Goal: Task Accomplishment & Management: Use online tool/utility

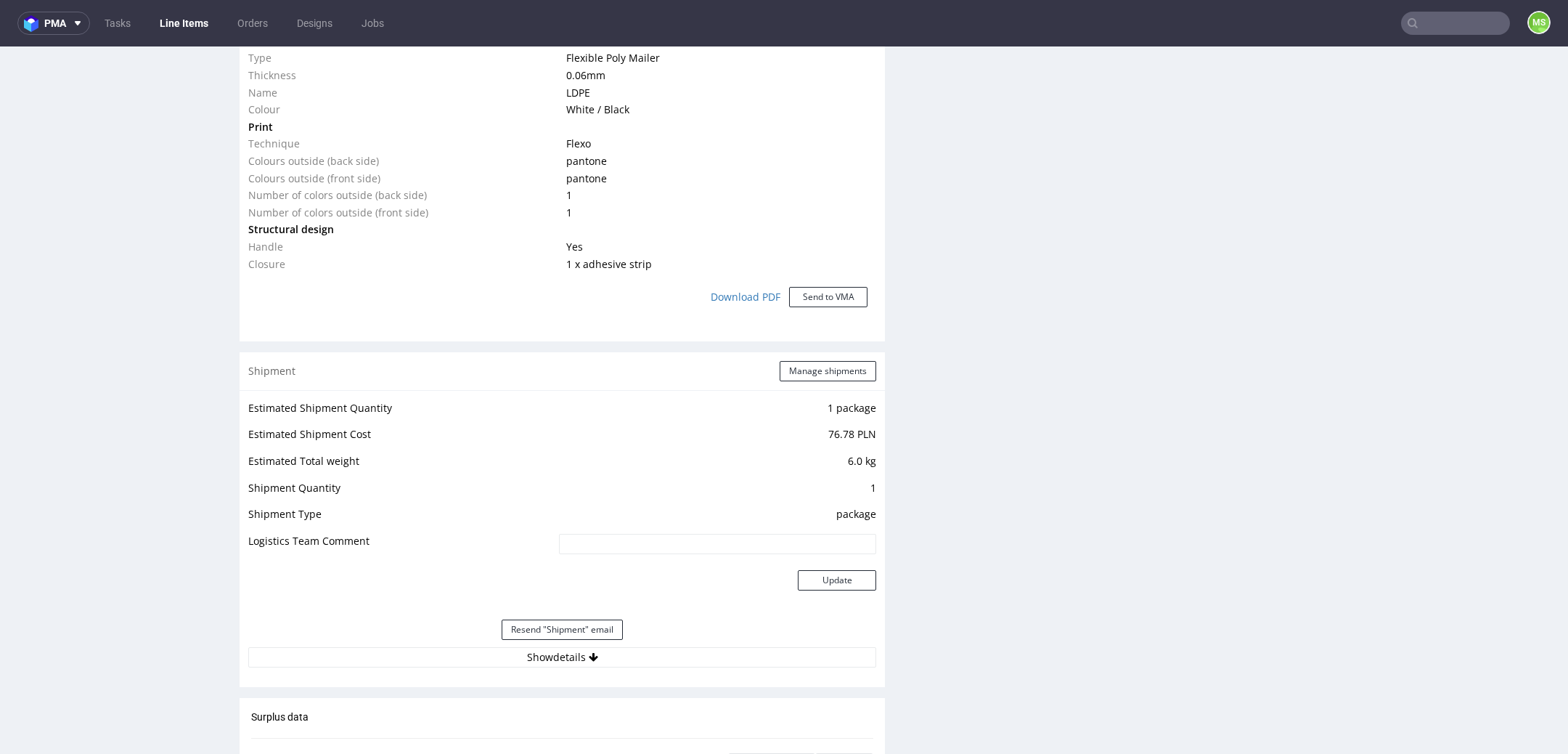
scroll to position [1228, 0]
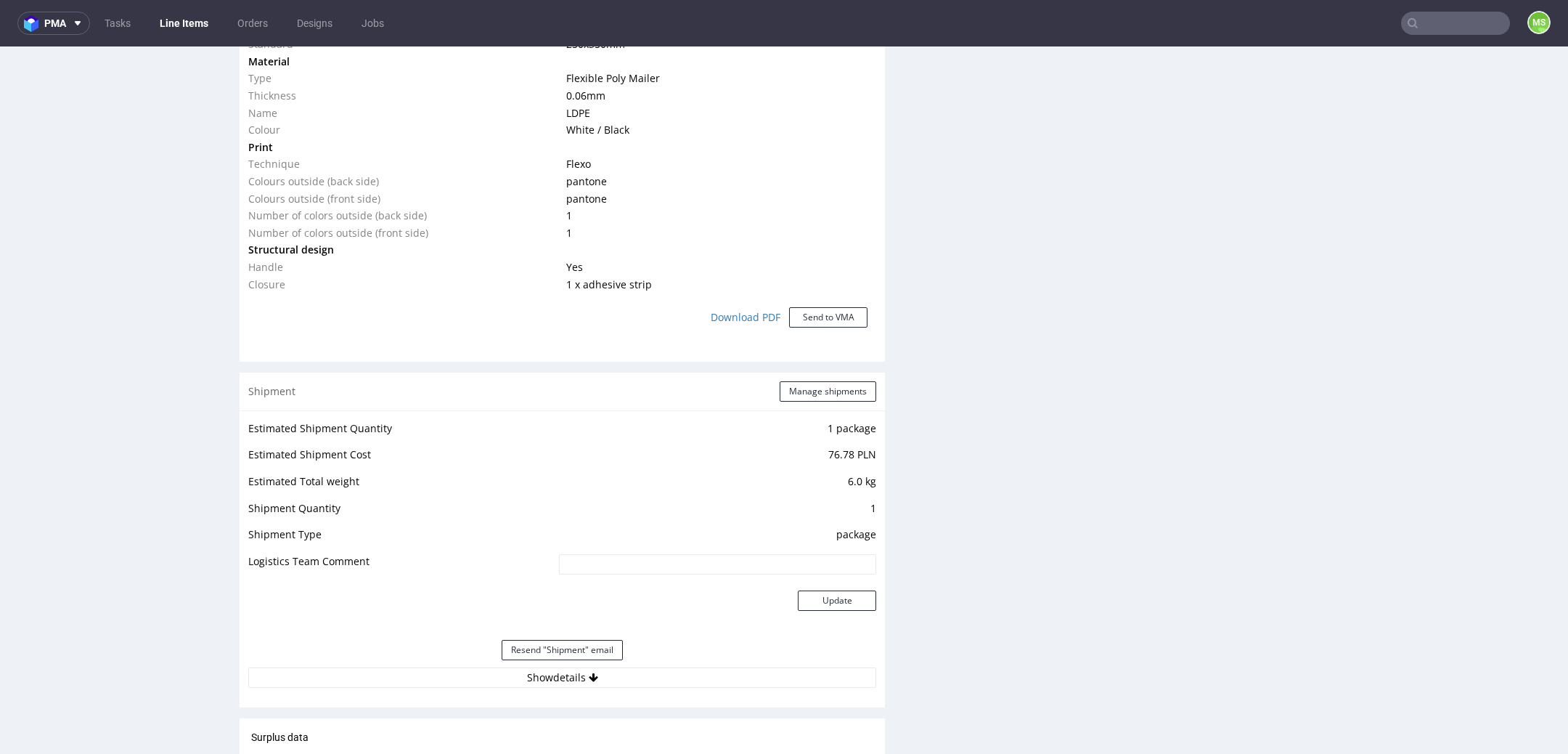
click at [177, 26] on link "Line Items" at bounding box center [184, 24] width 66 height 24
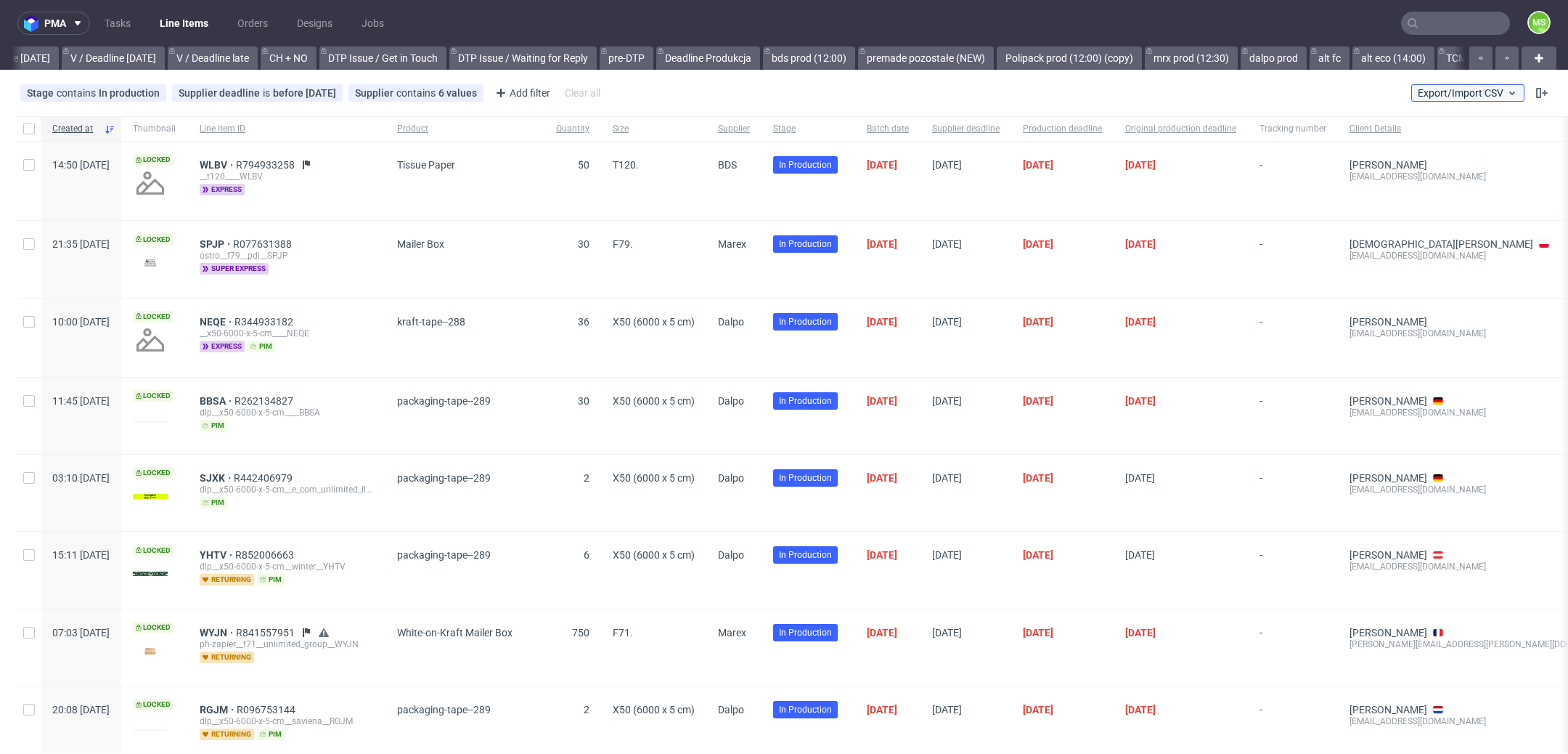
click at [1473, 87] on span "Export/Import CSV" at bounding box center [1468, 93] width 100 height 12
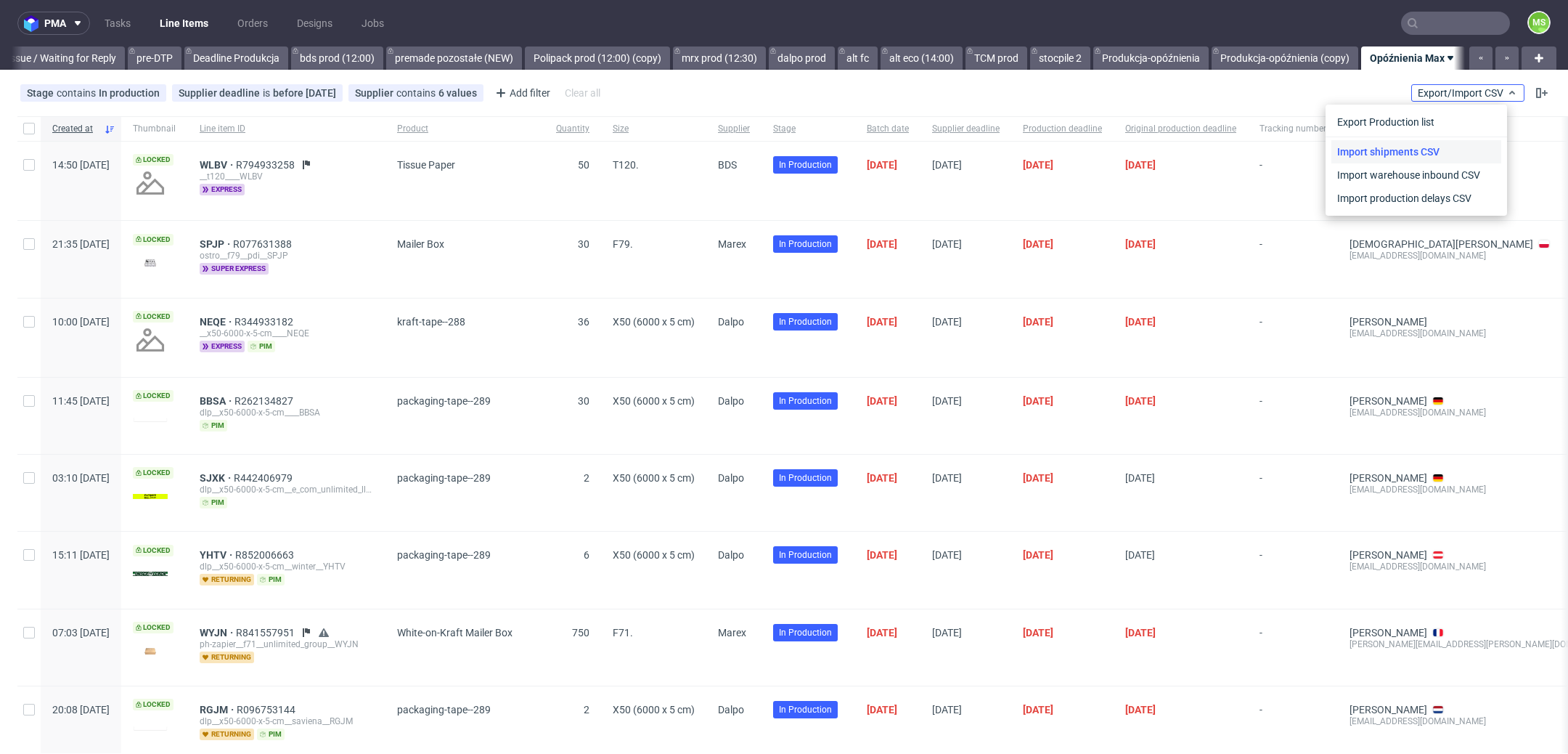
scroll to position [0, 2370]
click at [1440, 144] on link "Import shipments CSV" at bounding box center [1417, 152] width 170 height 24
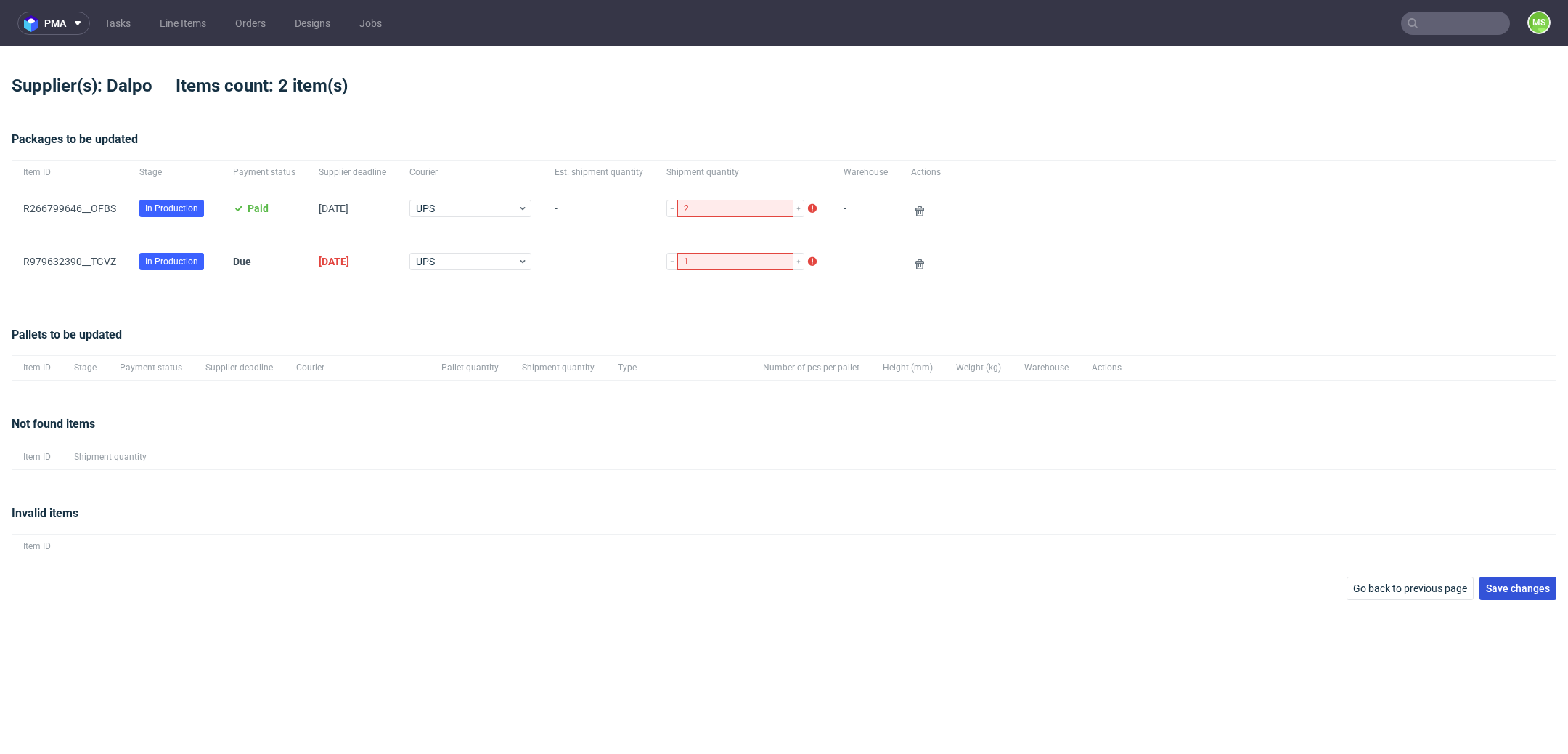
click at [1543, 588] on span "Save changes" at bounding box center [1518, 588] width 64 height 10
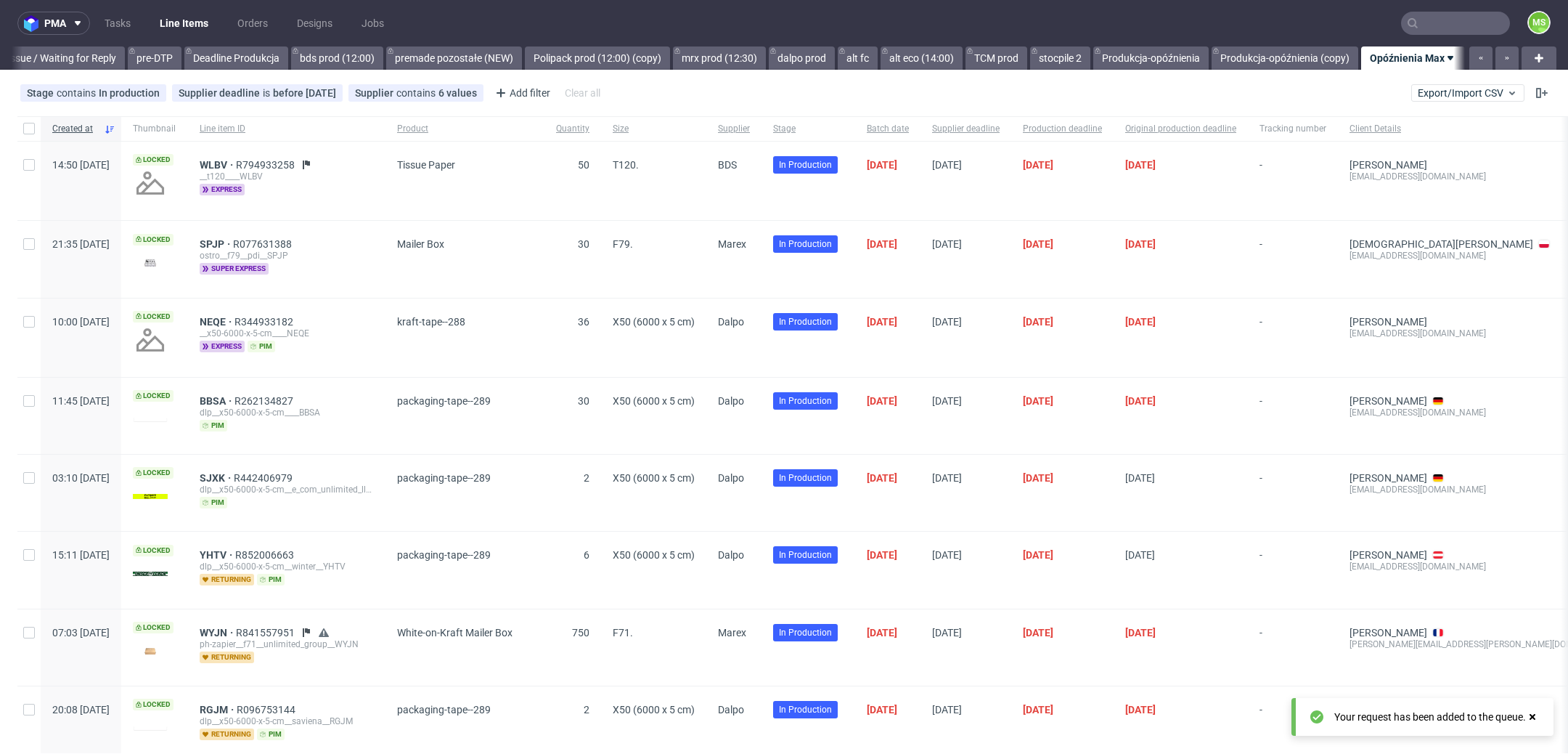
scroll to position [0, 2370]
click at [980, 64] on link "TCM prod" at bounding box center [996, 58] width 62 height 24
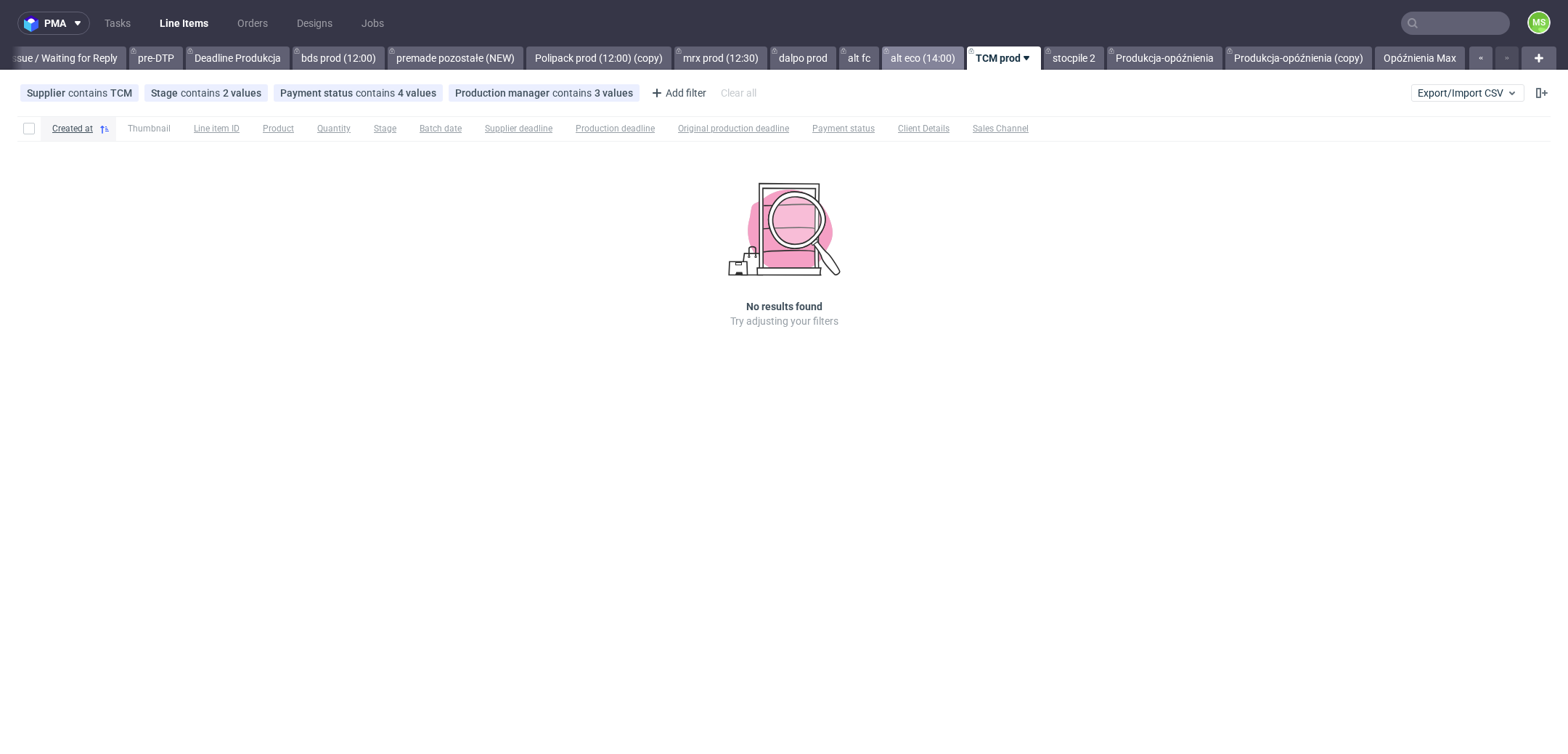
drag, startPoint x: 924, startPoint y: 58, endPoint x: 904, endPoint y: 58, distance: 20.0
click at [921, 58] on link "alt eco (14:00)" at bounding box center [923, 58] width 82 height 24
click at [857, 59] on link "alt fc" at bounding box center [857, 58] width 40 height 24
click at [808, 60] on link "dalpo prod" at bounding box center [803, 58] width 66 height 24
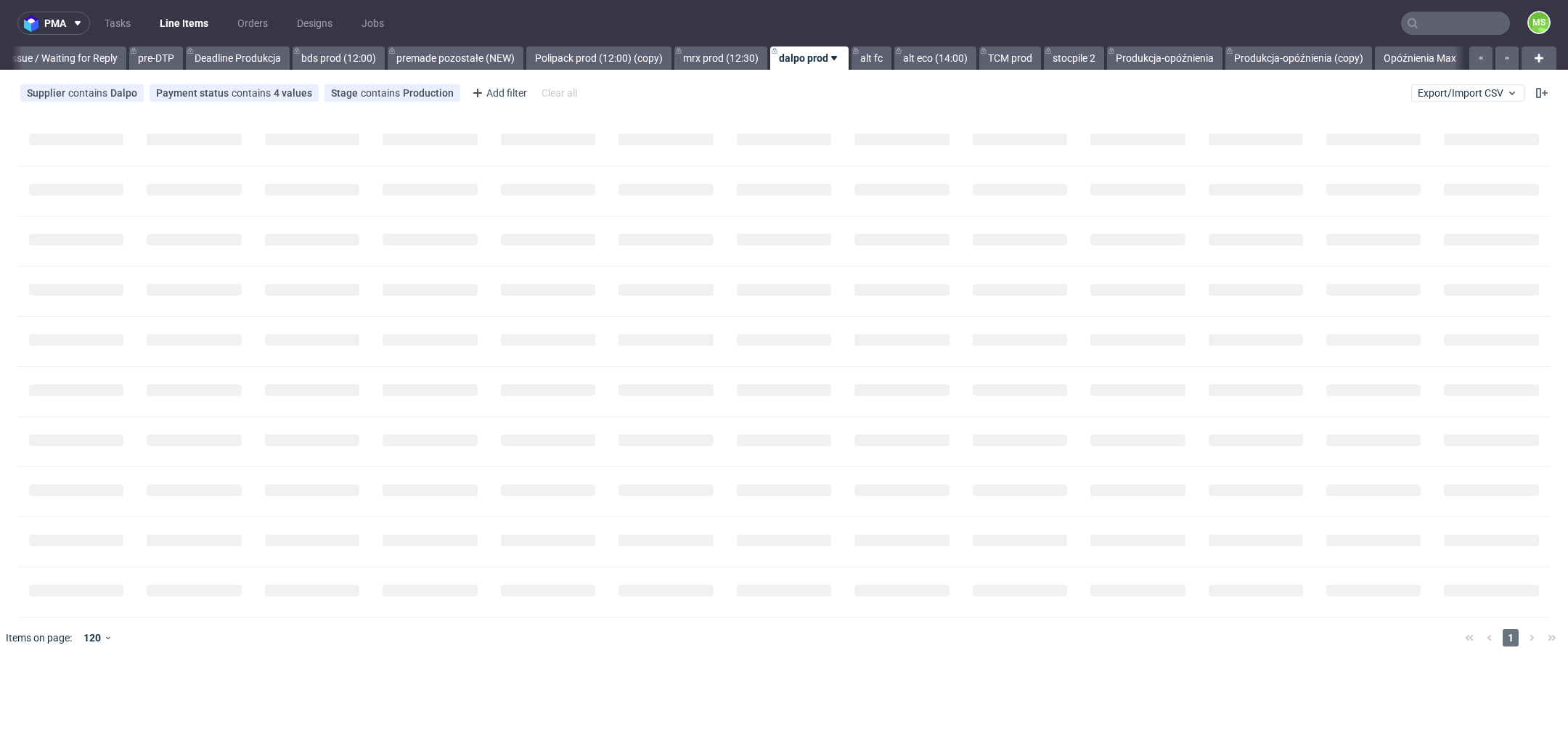
scroll to position [0, 2352]
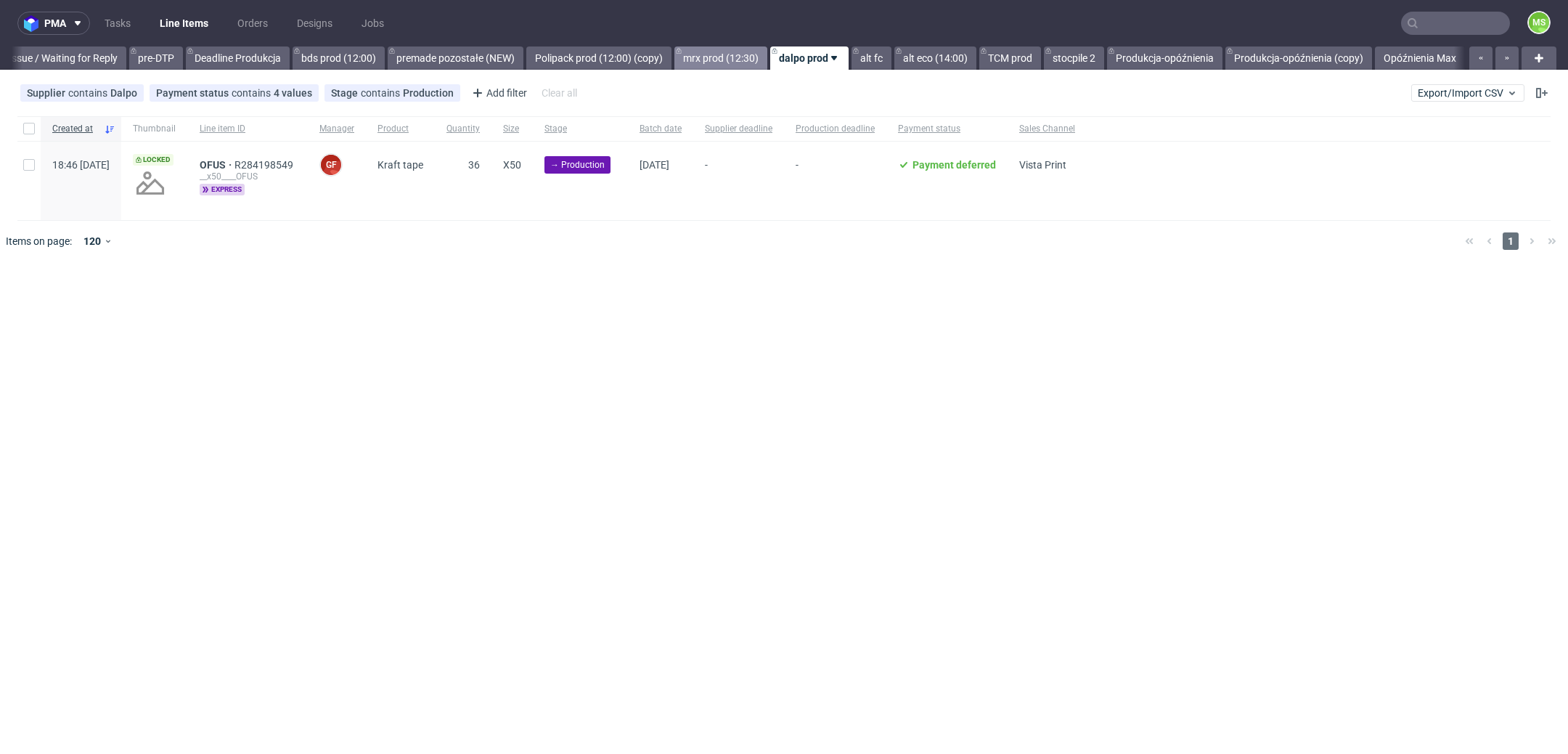
click at [695, 53] on link "mrx prod (12:30)" at bounding box center [721, 58] width 93 height 24
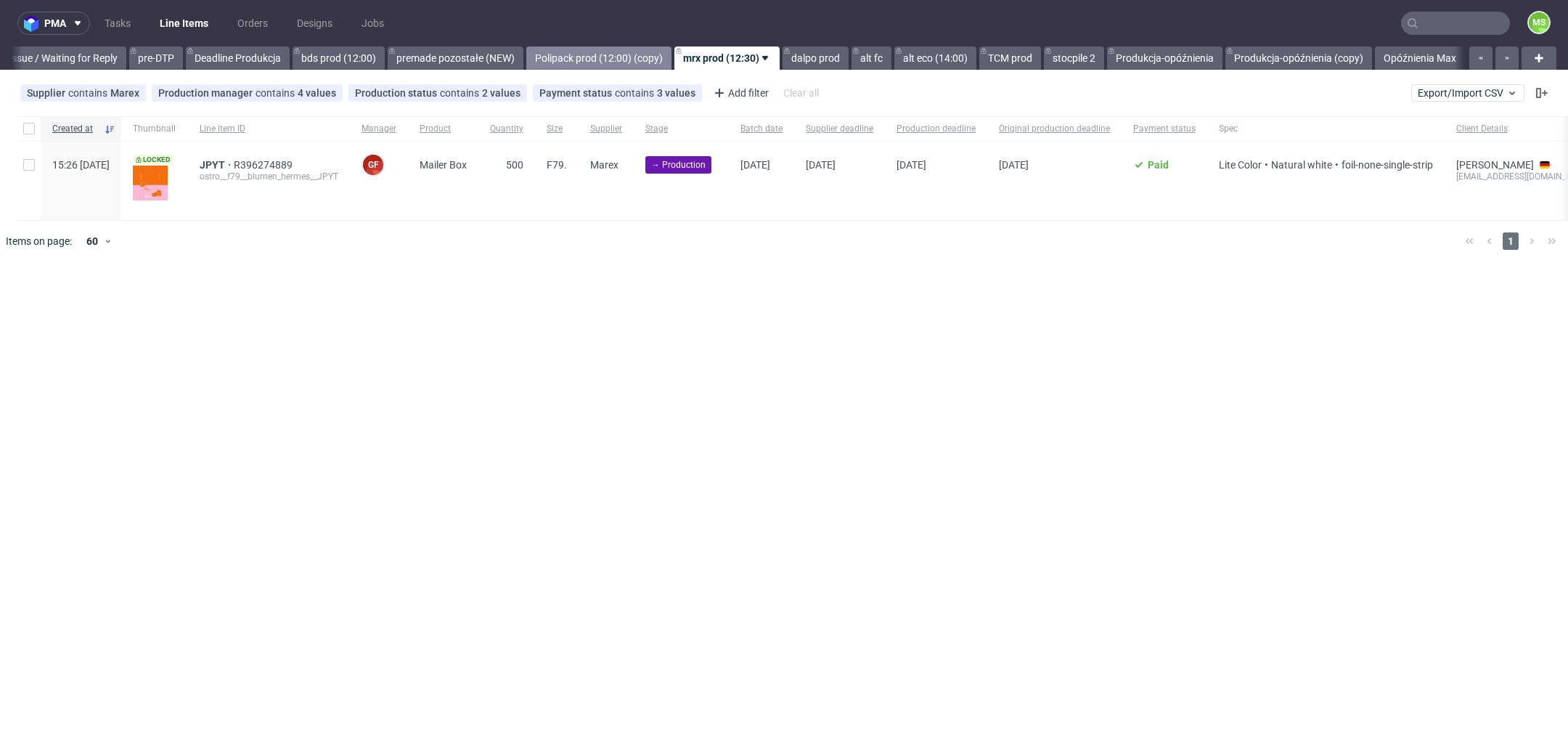
click at [614, 53] on link "Polipack prod (12:00) (copy)" at bounding box center [598, 58] width 145 height 24
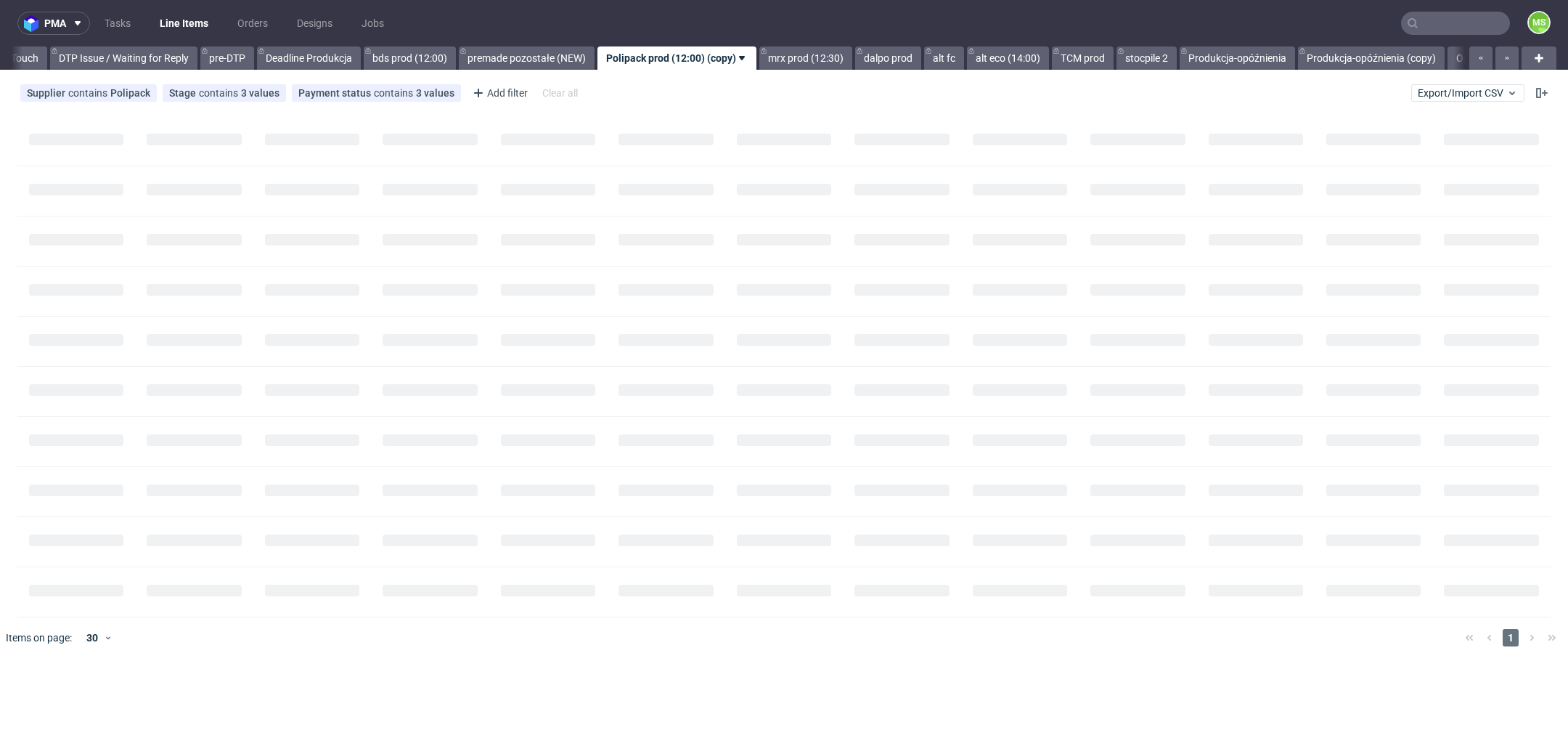
scroll to position [0, 2221]
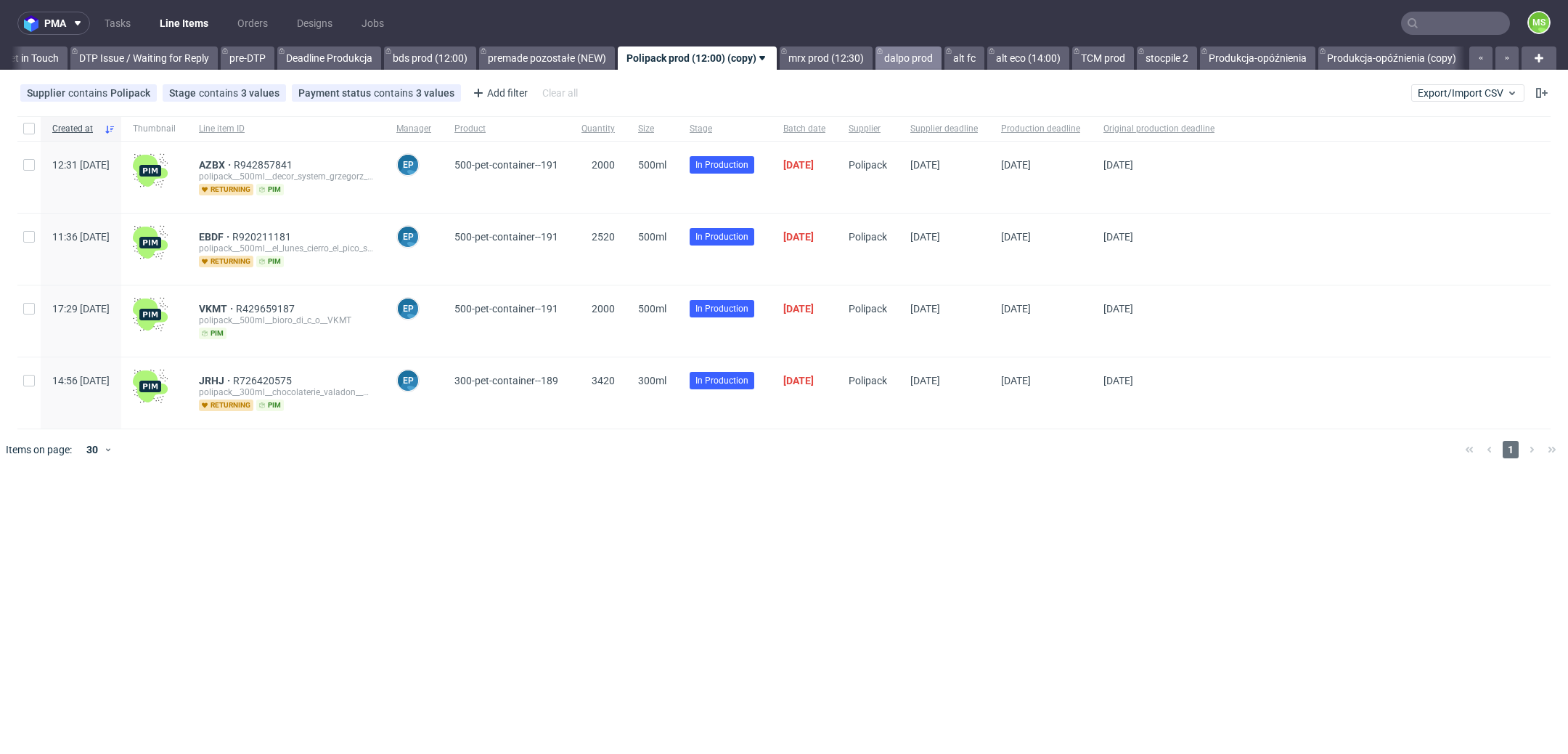
click at [942, 66] on link "dalpo prod" at bounding box center [908, 58] width 66 height 24
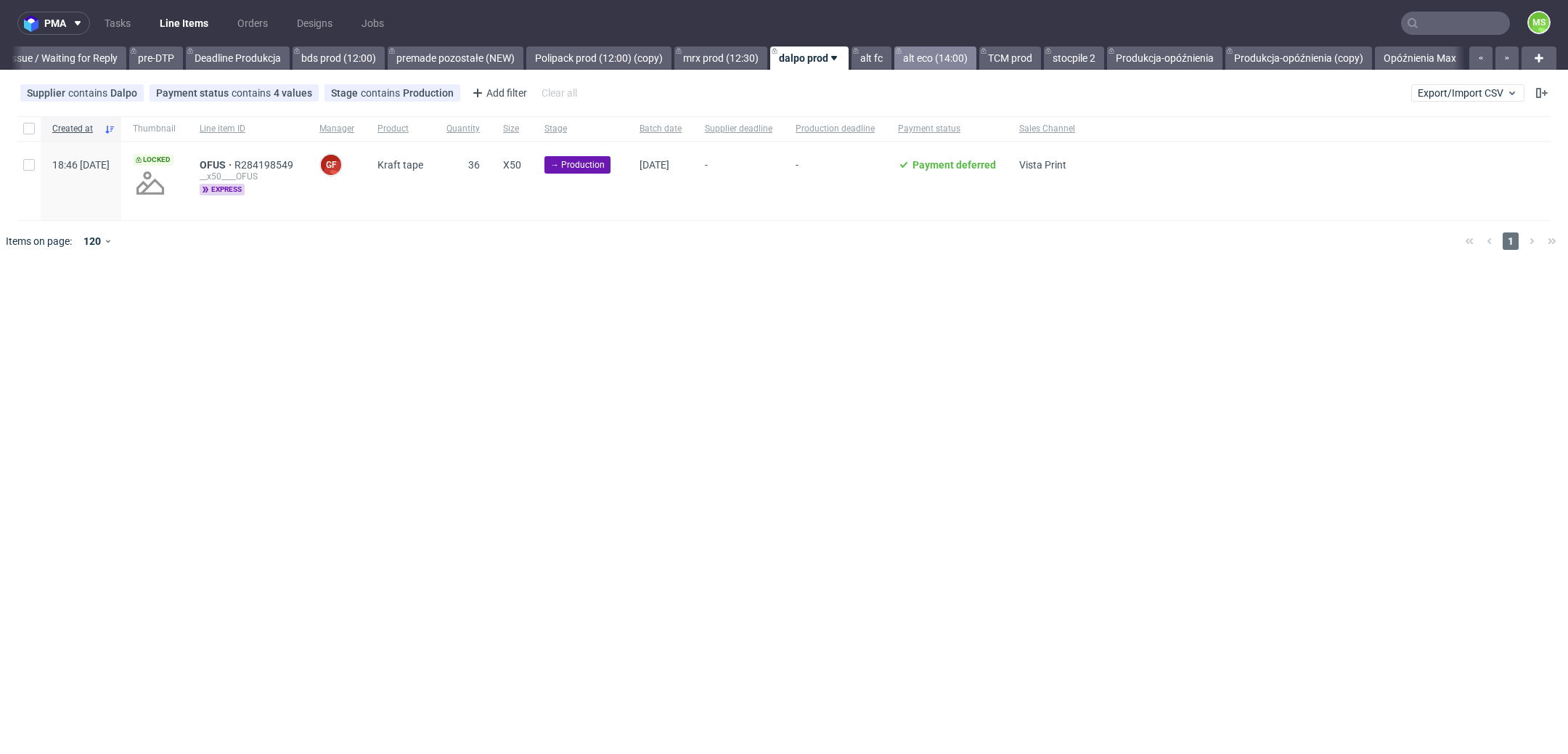
scroll to position [0, 2352]
click at [605, 56] on link "Polipack prod (12:00) (copy)" at bounding box center [598, 58] width 145 height 24
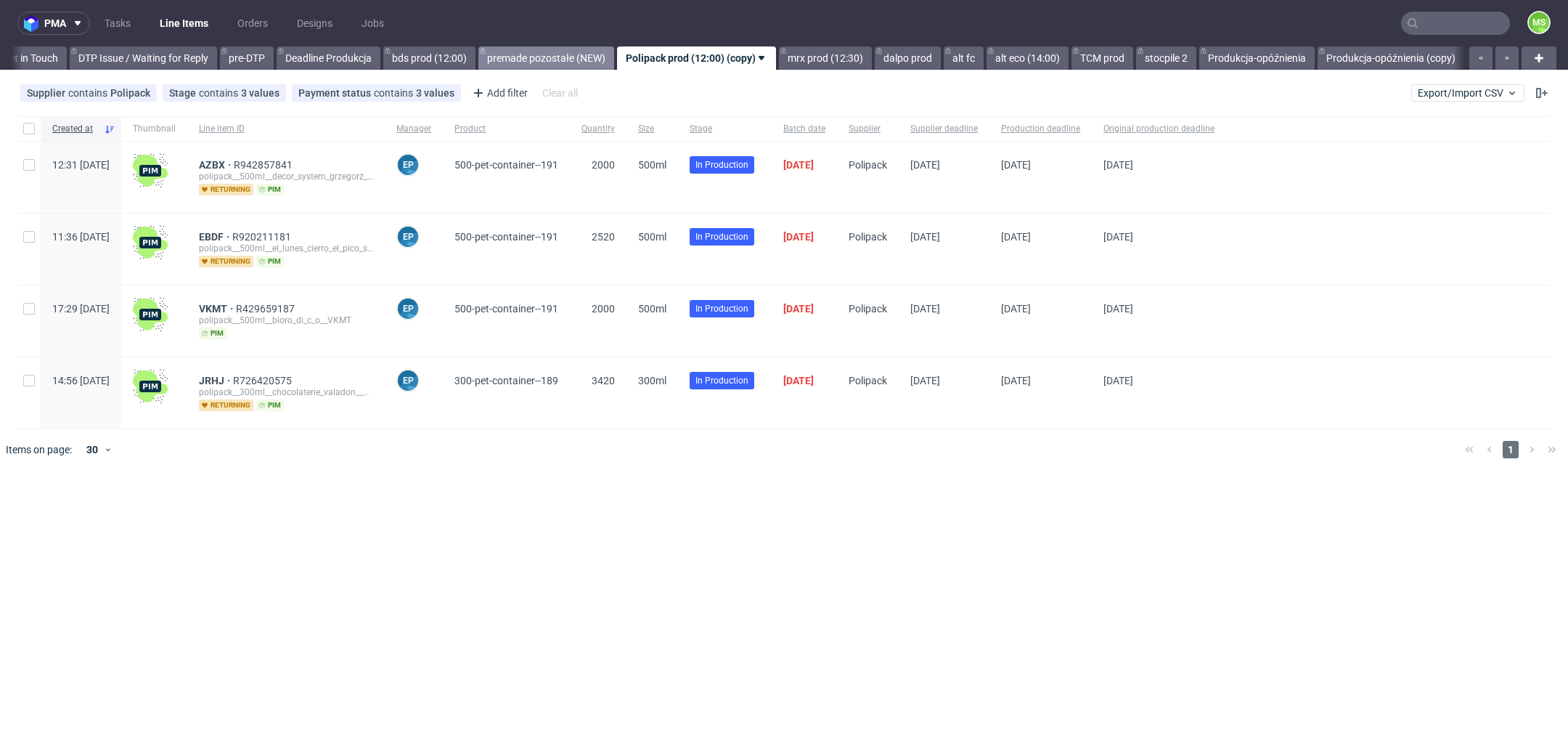
scroll to position [0, 2221]
click at [605, 56] on link "premade pozostałe (NEW)" at bounding box center [547, 58] width 136 height 24
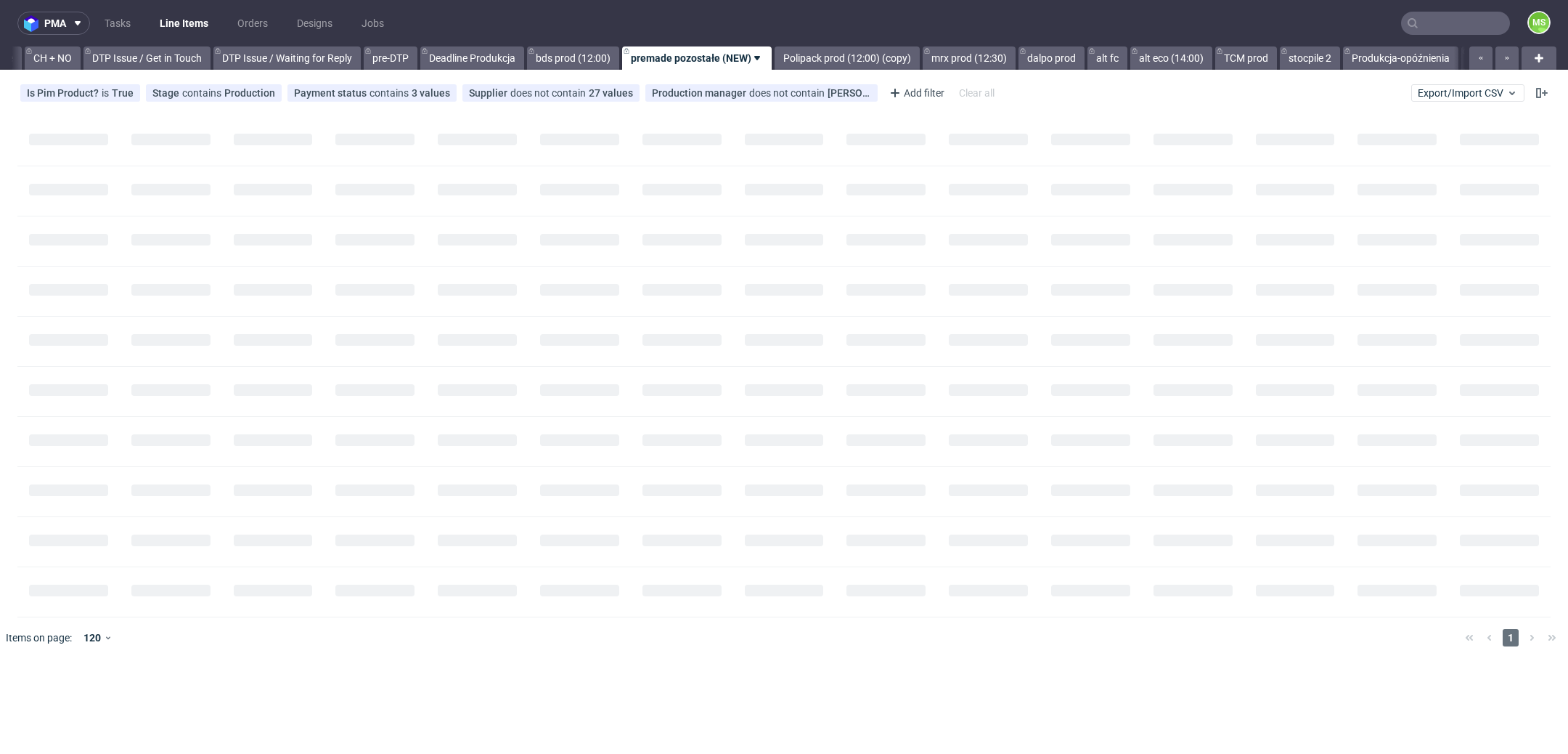
scroll to position [0, 2076]
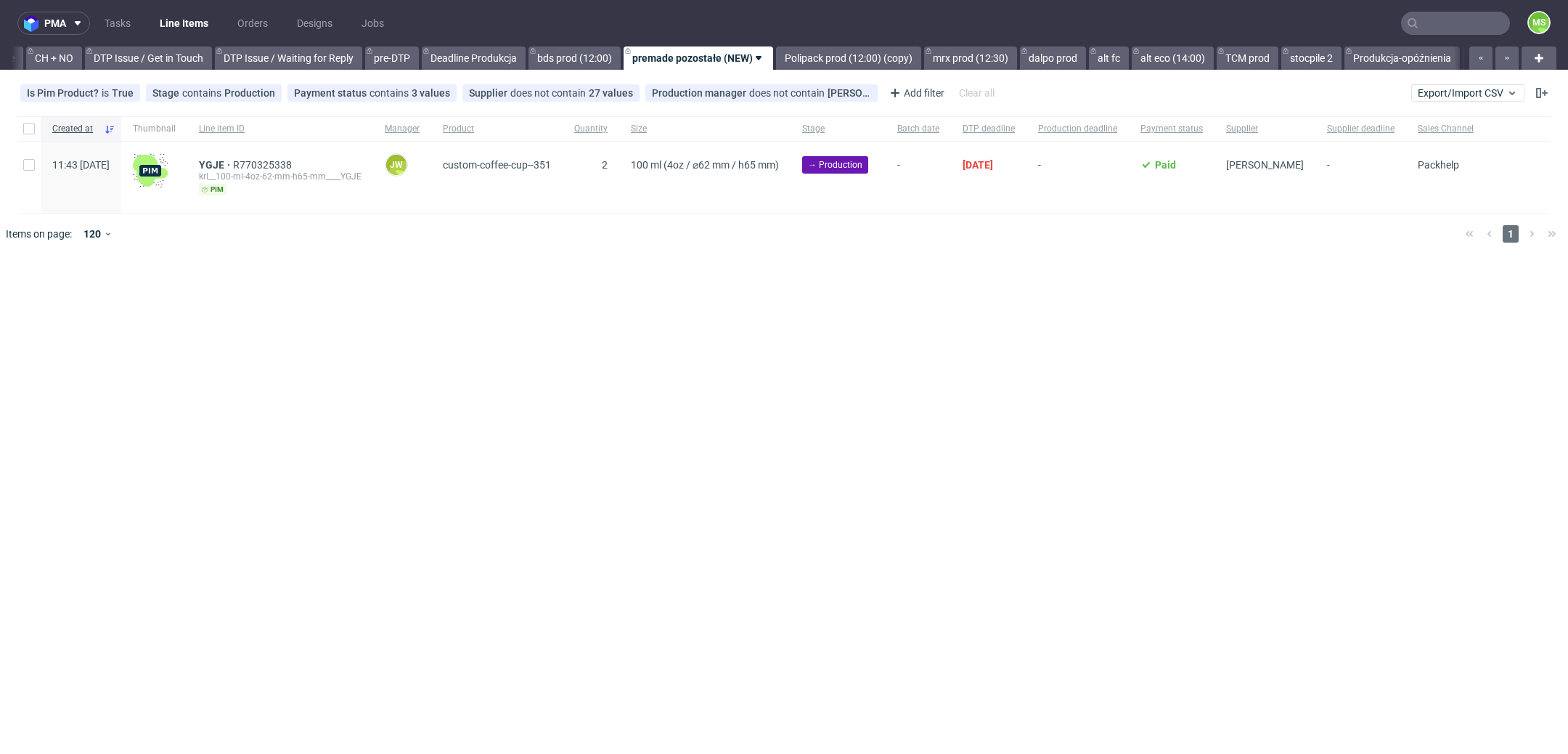
click at [605, 56] on link "bds prod (12:00)" at bounding box center [575, 58] width 93 height 24
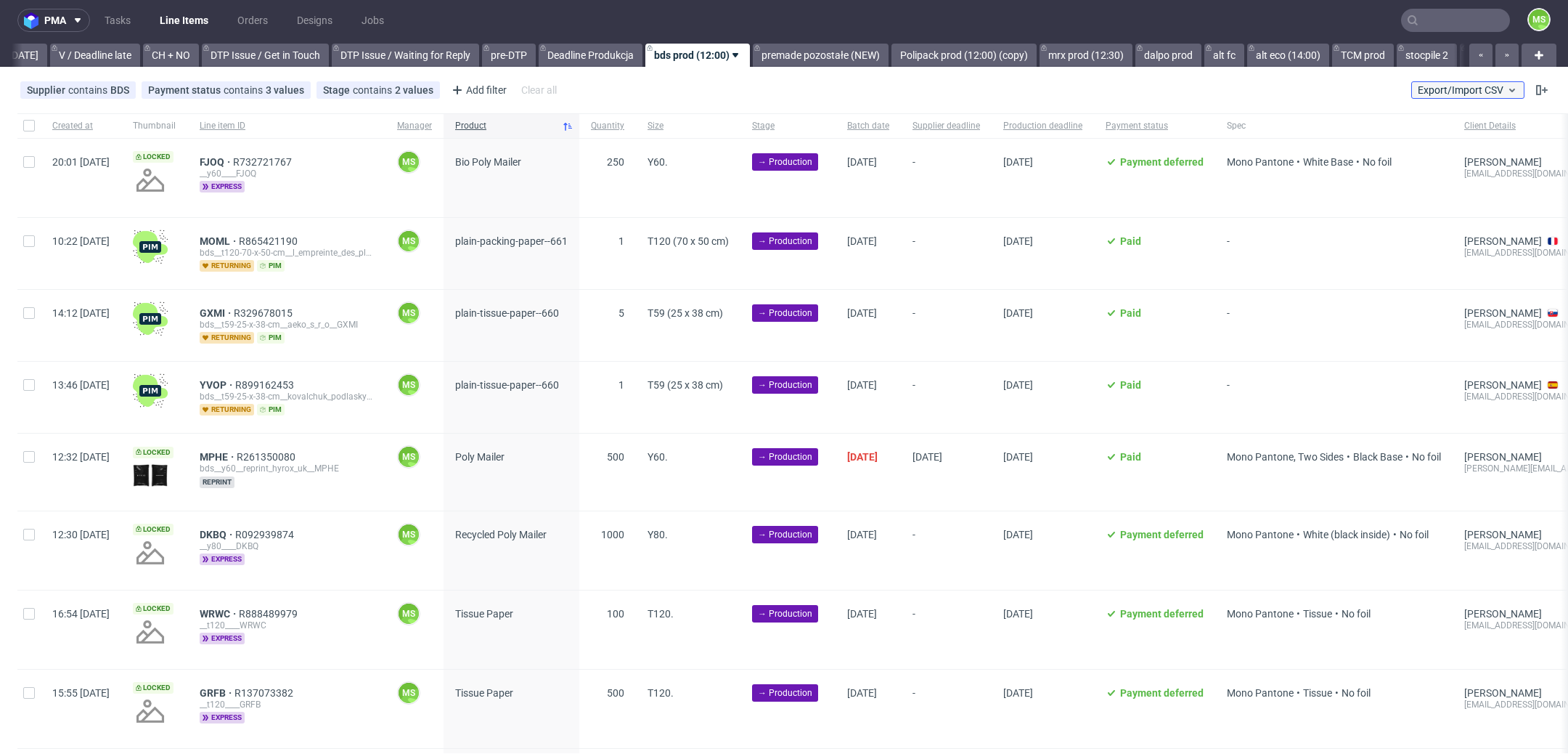
click at [1441, 89] on span "Export/Import CSV" at bounding box center [1468, 89] width 100 height 12
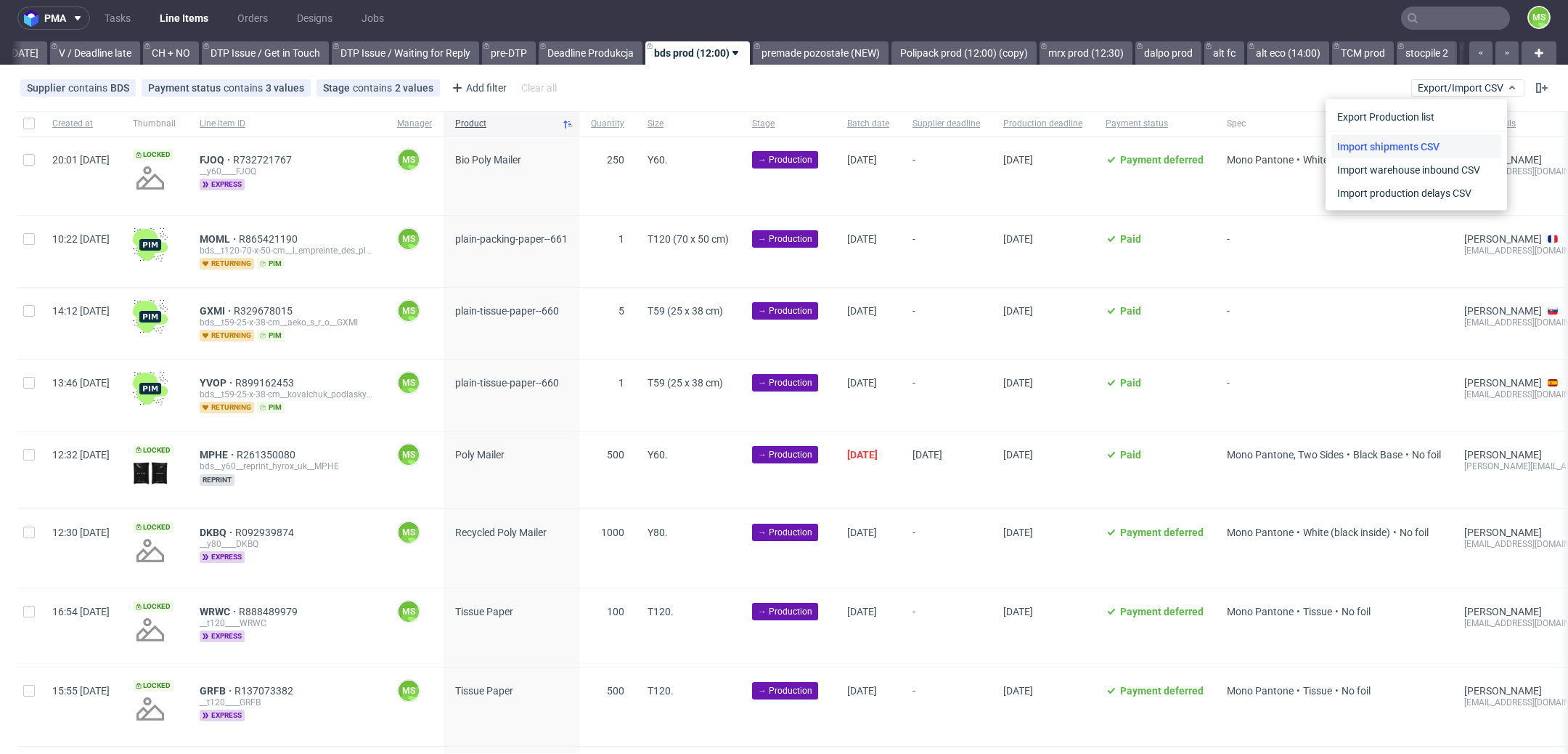
click at [1425, 140] on link "Import shipments CSV" at bounding box center [1417, 147] width 170 height 24
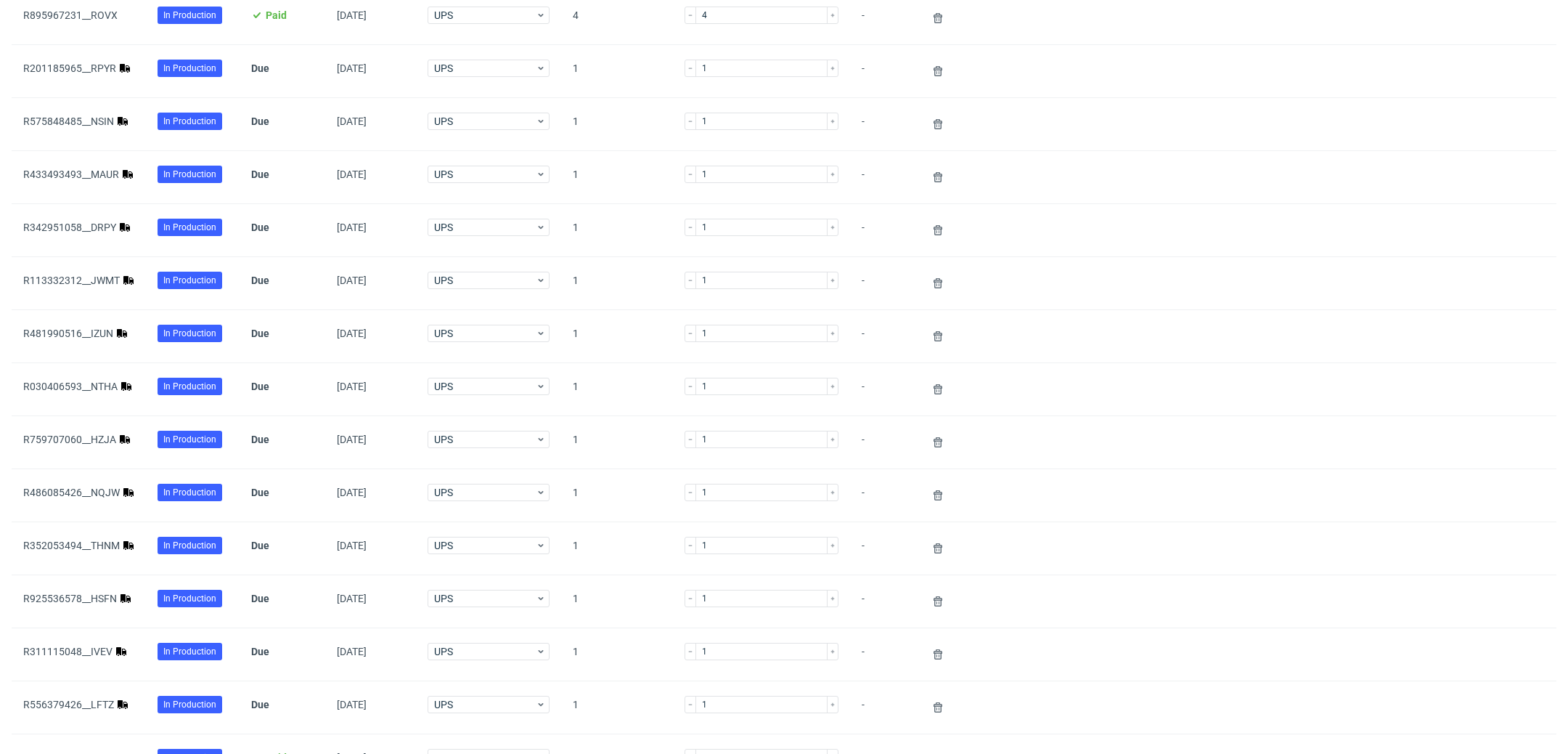
scroll to position [861, 0]
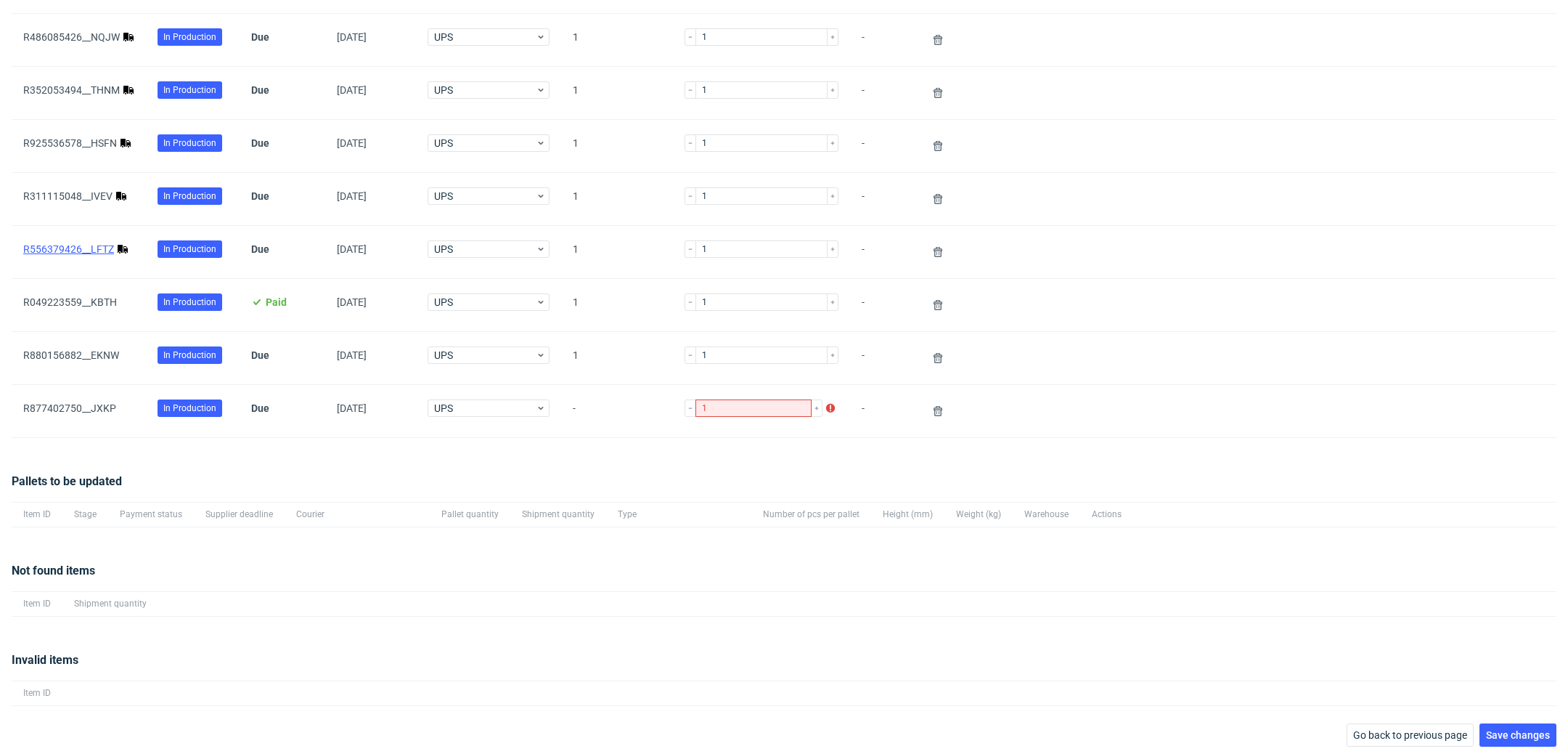
click at [75, 243] on link "R556379426__LFTZ" at bounding box center [69, 249] width 91 height 12
click at [100, 192] on link "R311115048__IVEV" at bounding box center [68, 196] width 89 height 12
click at [103, 137] on link "R925536578__HSFN" at bounding box center [70, 143] width 93 height 12
click at [100, 88] on link "R352053494__THNM" at bounding box center [71, 89] width 96 height 12
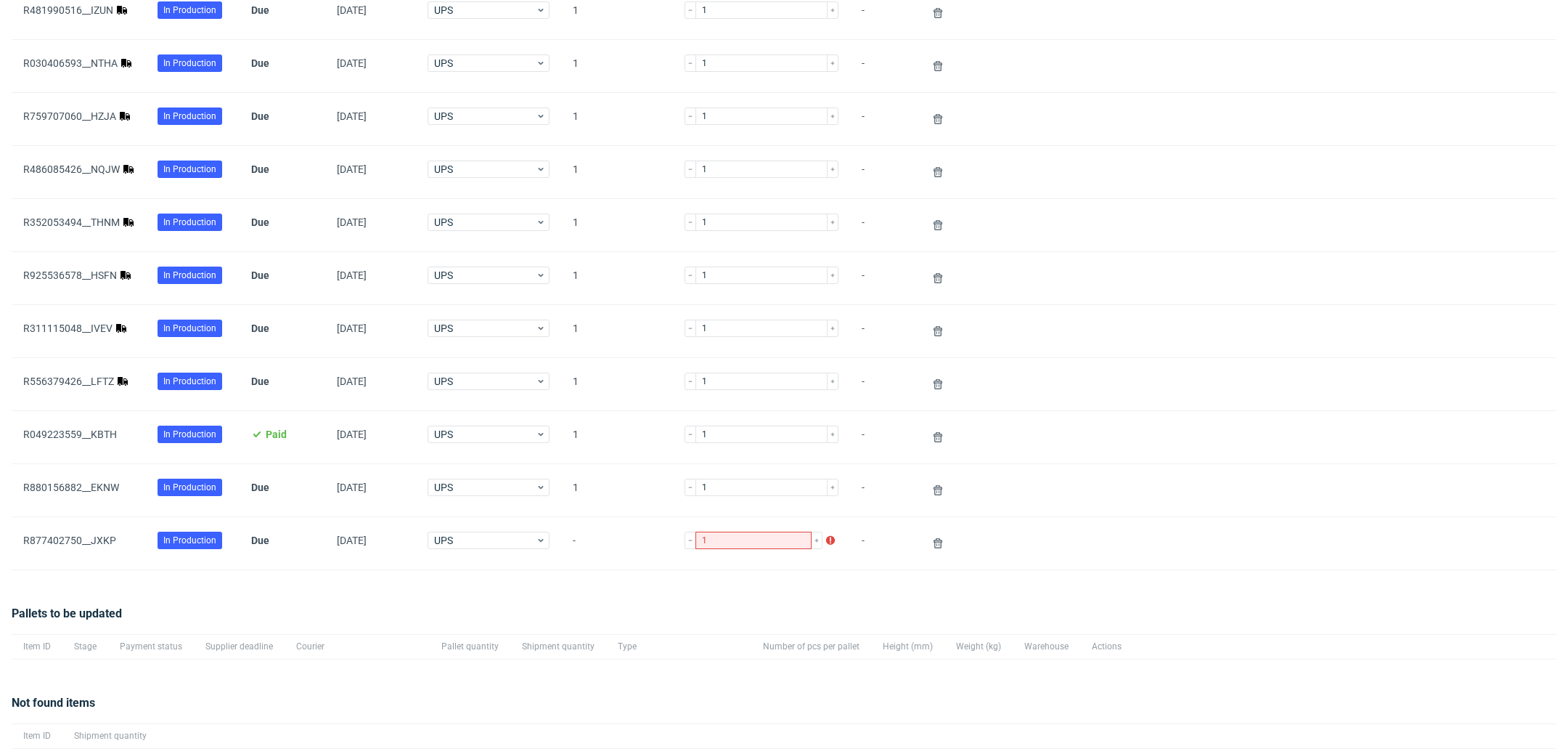
scroll to position [730, 0]
click at [98, 171] on link "R486085426__NQJW" at bounding box center [71, 167] width 96 height 12
click at [107, 110] on link "R759707060__HZJA" at bounding box center [70, 115] width 93 height 12
click at [102, 56] on link "R030406593__NTHA" at bounding box center [71, 61] width 94 height 12
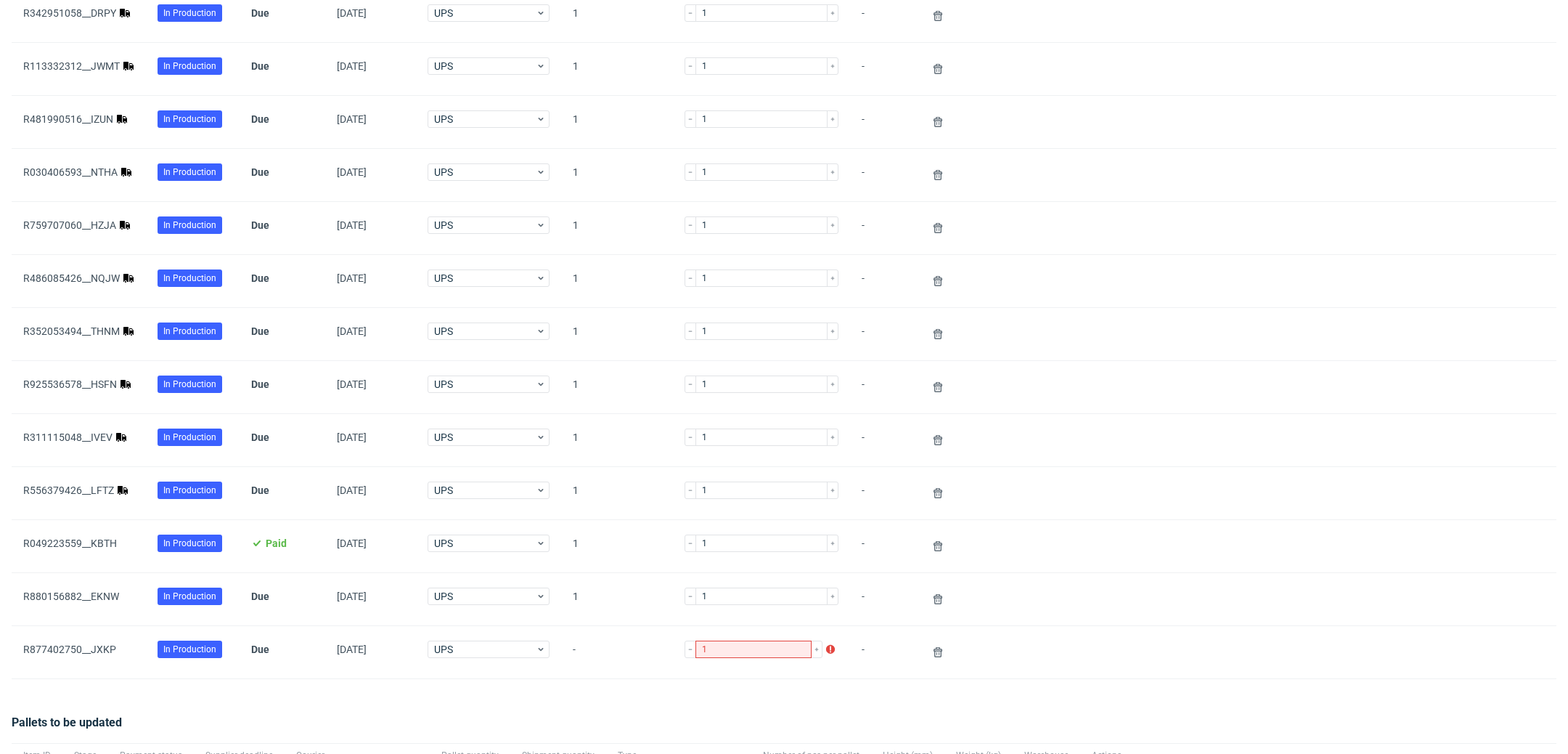
scroll to position [617, 0]
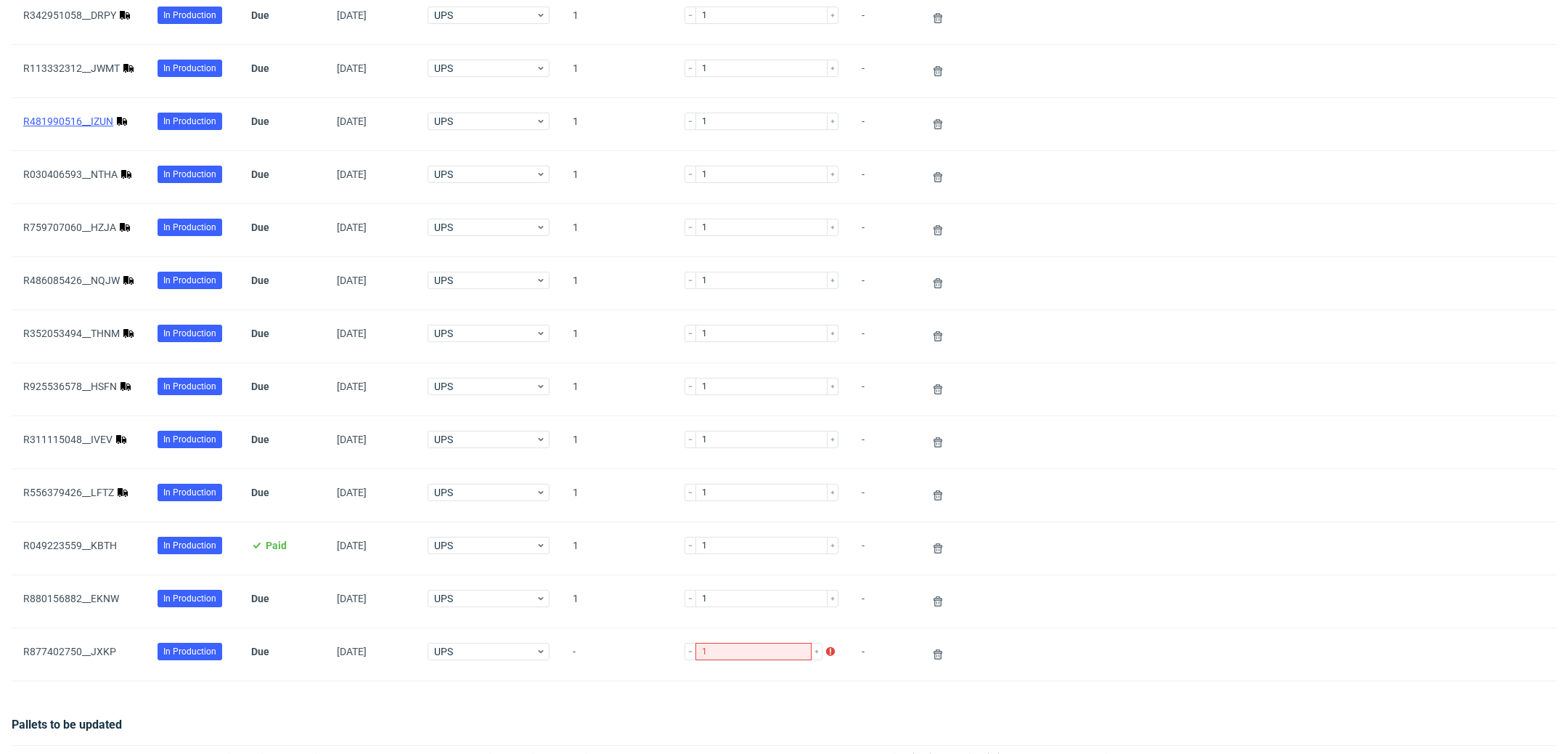
click at [91, 115] on link "R481990516__IZUN" at bounding box center [68, 121] width 90 height 12
click at [107, 67] on link "R113332312__JWMT" at bounding box center [71, 68] width 96 height 12
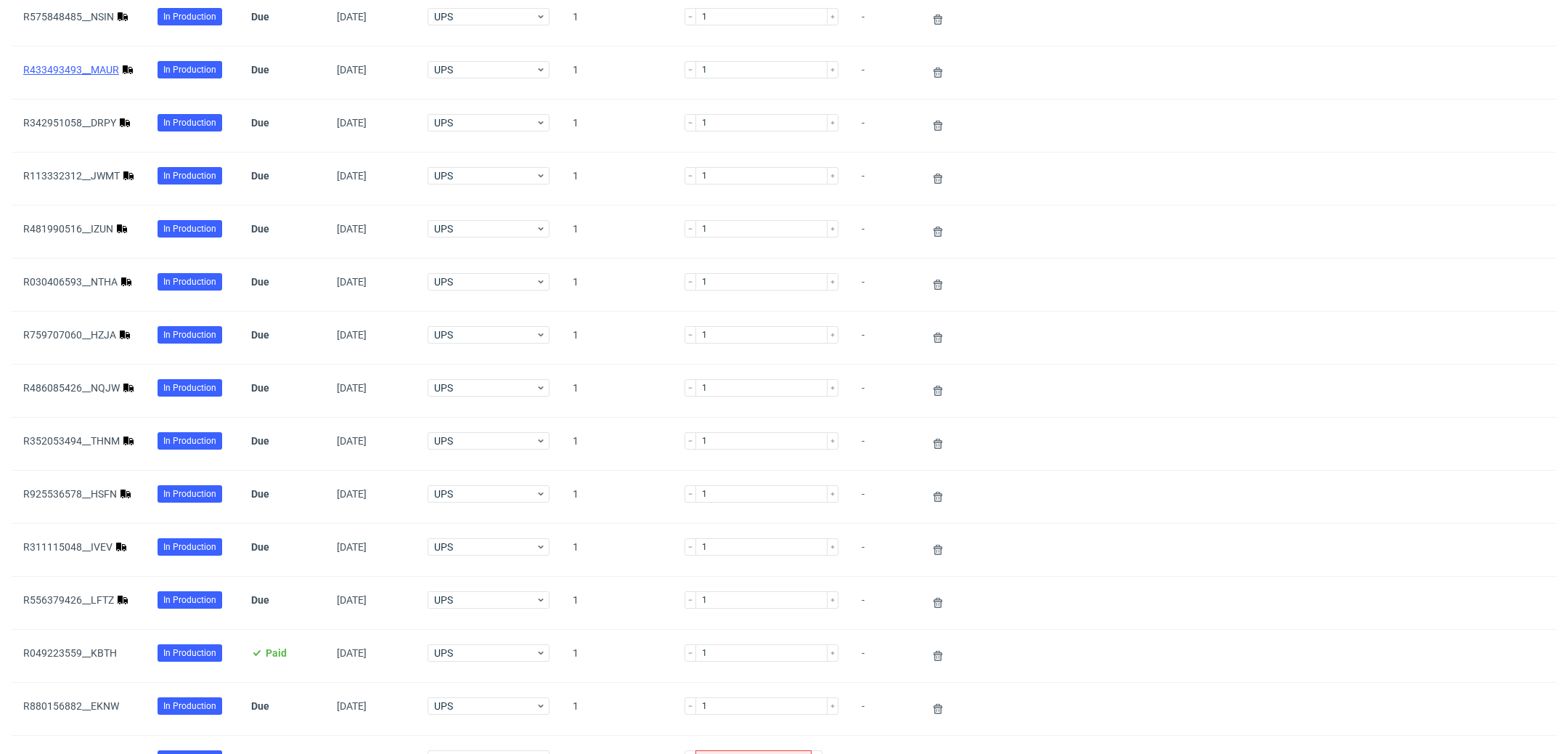
scroll to position [486, 0]
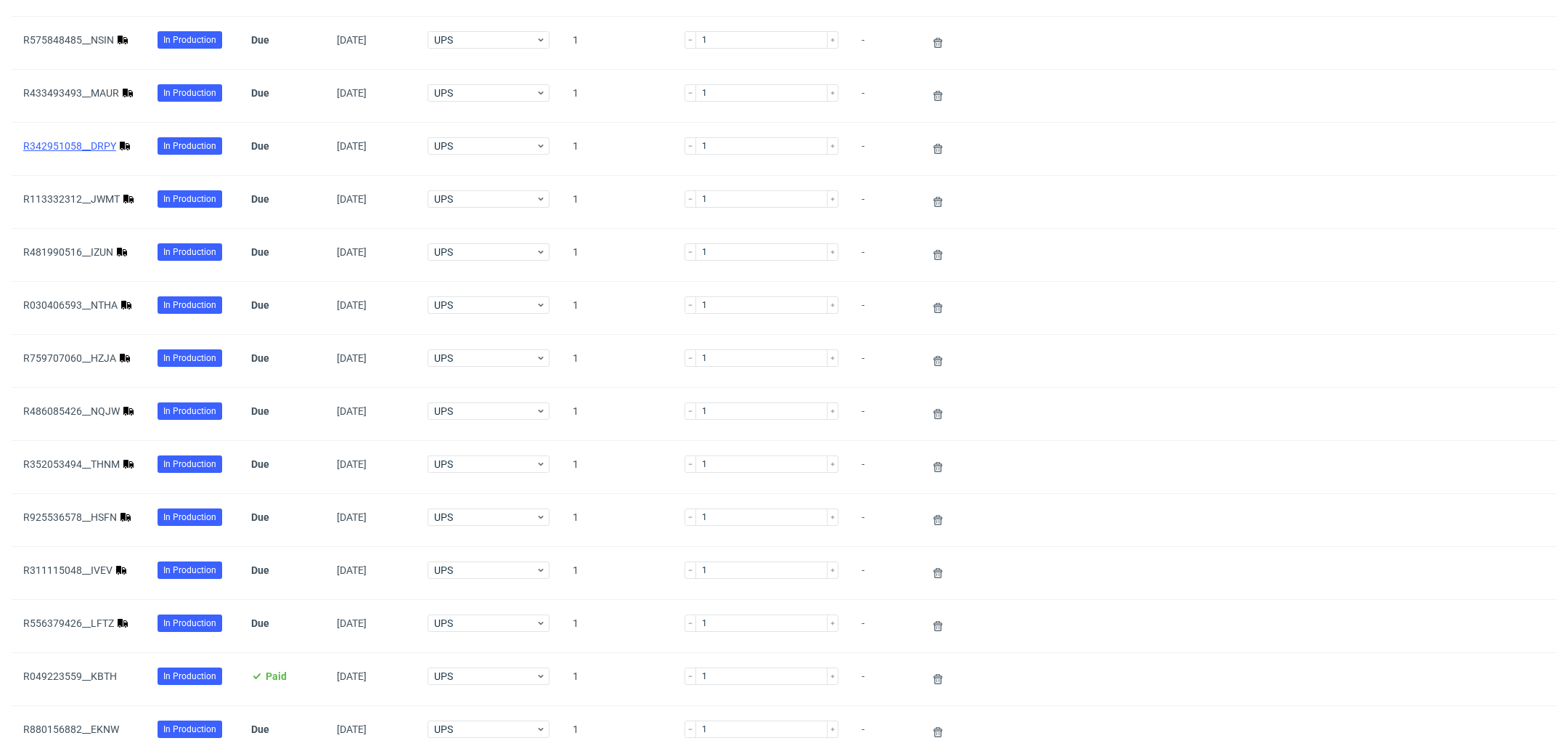
click at [99, 140] on link "R342951058__DRPY" at bounding box center [70, 146] width 93 height 12
drag, startPoint x: 104, startPoint y: 86, endPoint x: 104, endPoint y: 68, distance: 18.0
click at [104, 87] on link "R433493493__MAUR" at bounding box center [71, 93] width 96 height 12
click at [101, 40] on link "R575848485__NSIN" at bounding box center [69, 40] width 91 height 12
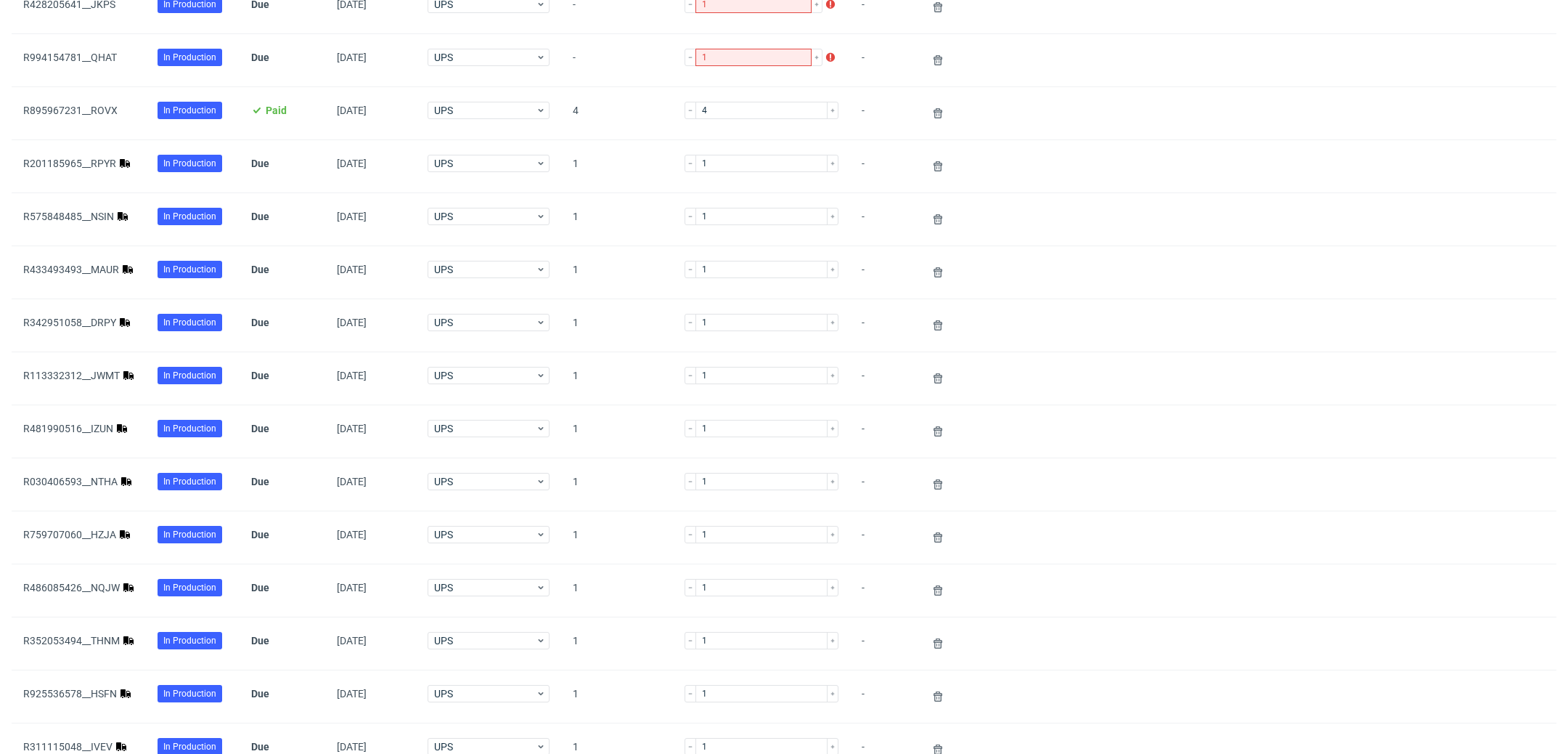
scroll to position [309, 0]
click at [81, 164] on link "R201185965__RPYR" at bounding box center [70, 164] width 93 height 12
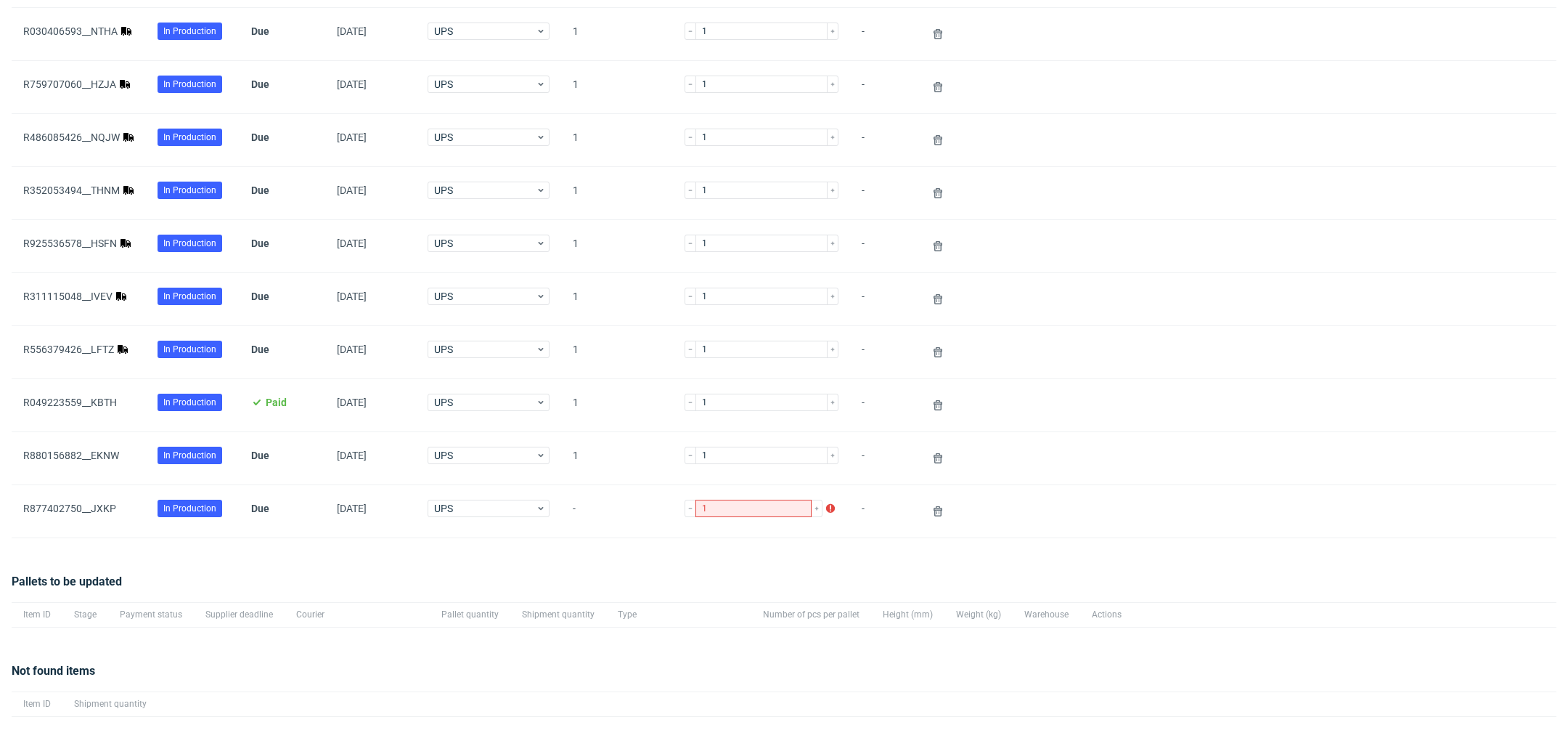
scroll to position [861, 0]
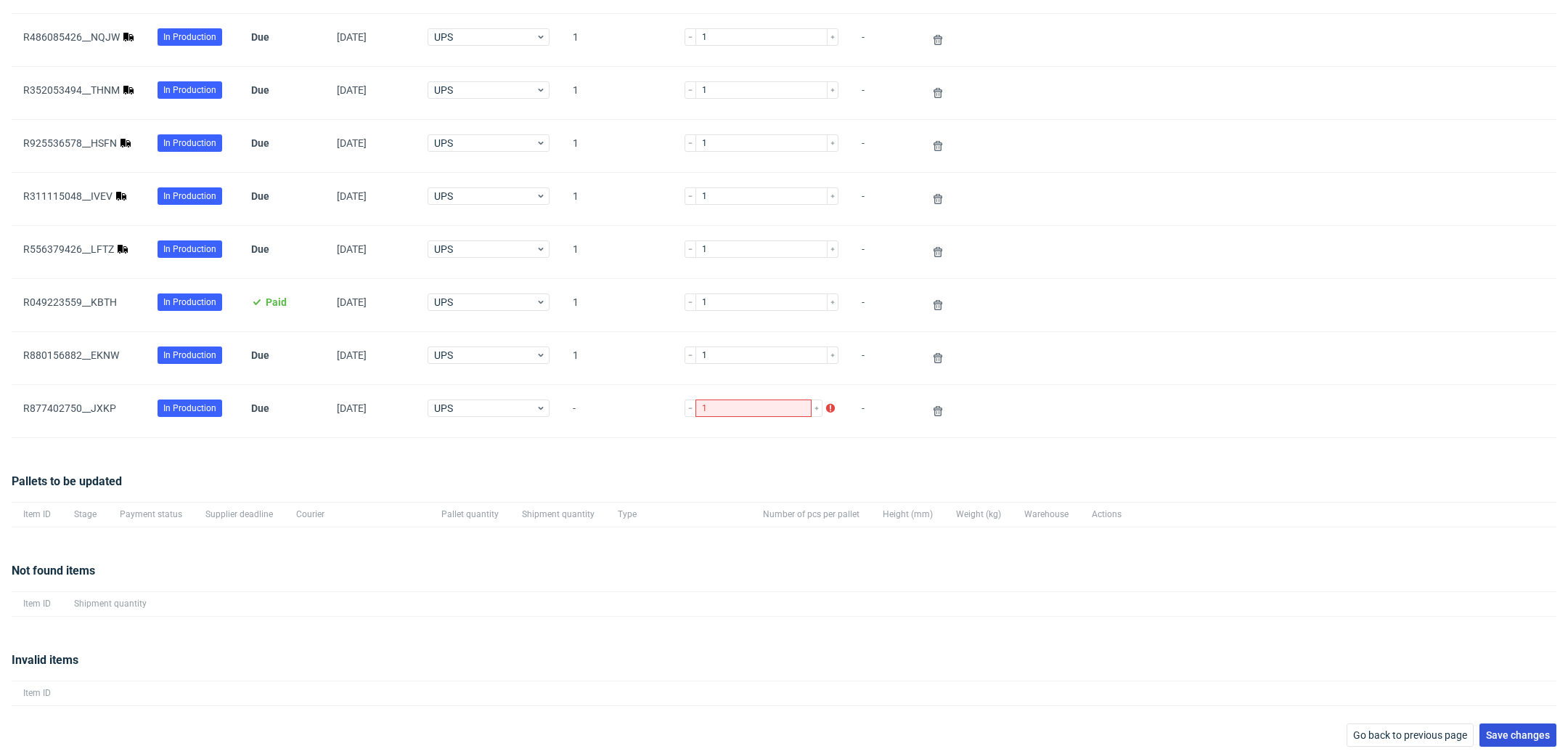
click at [1509, 730] on span "Save changes" at bounding box center [1518, 734] width 64 height 10
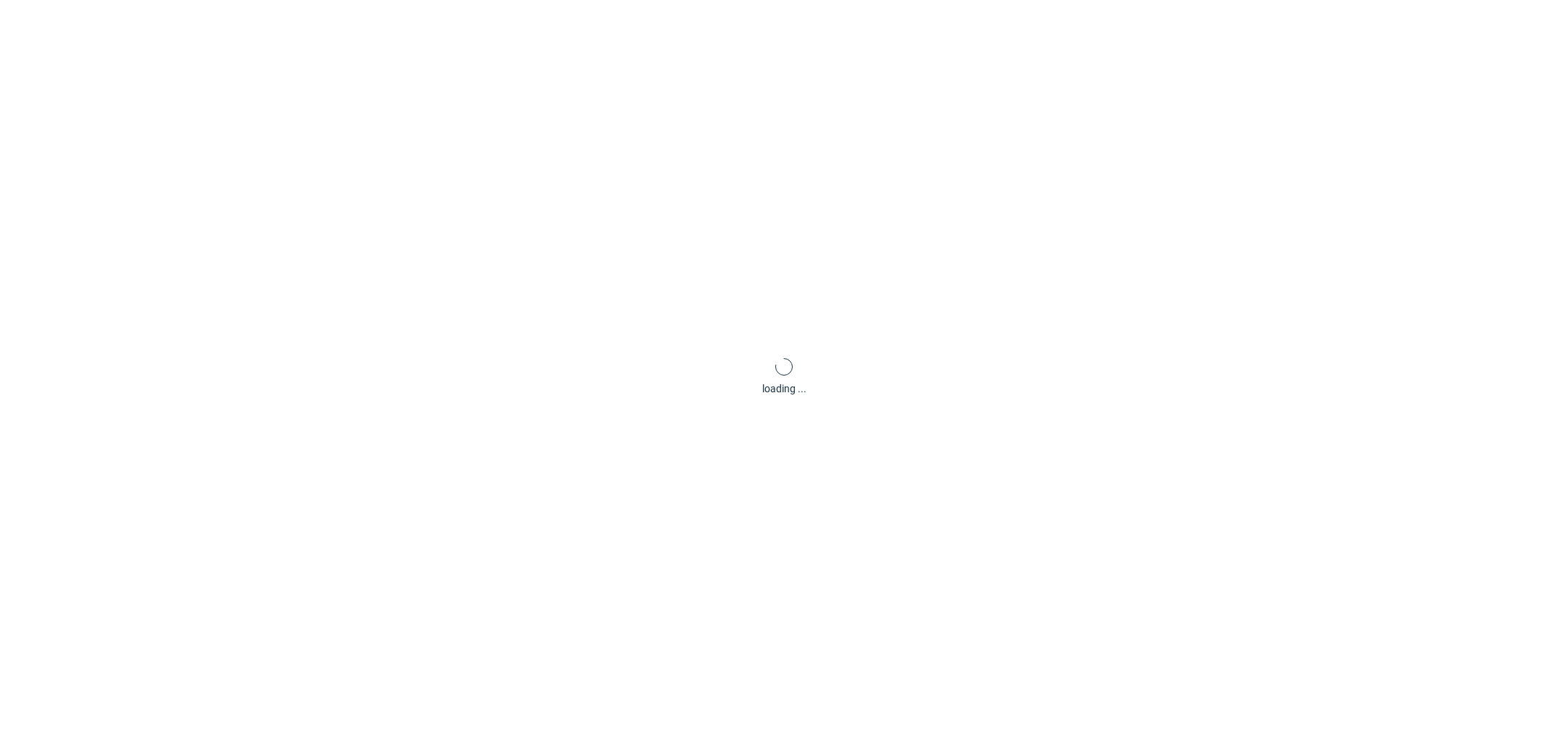
scroll to position [70, 0]
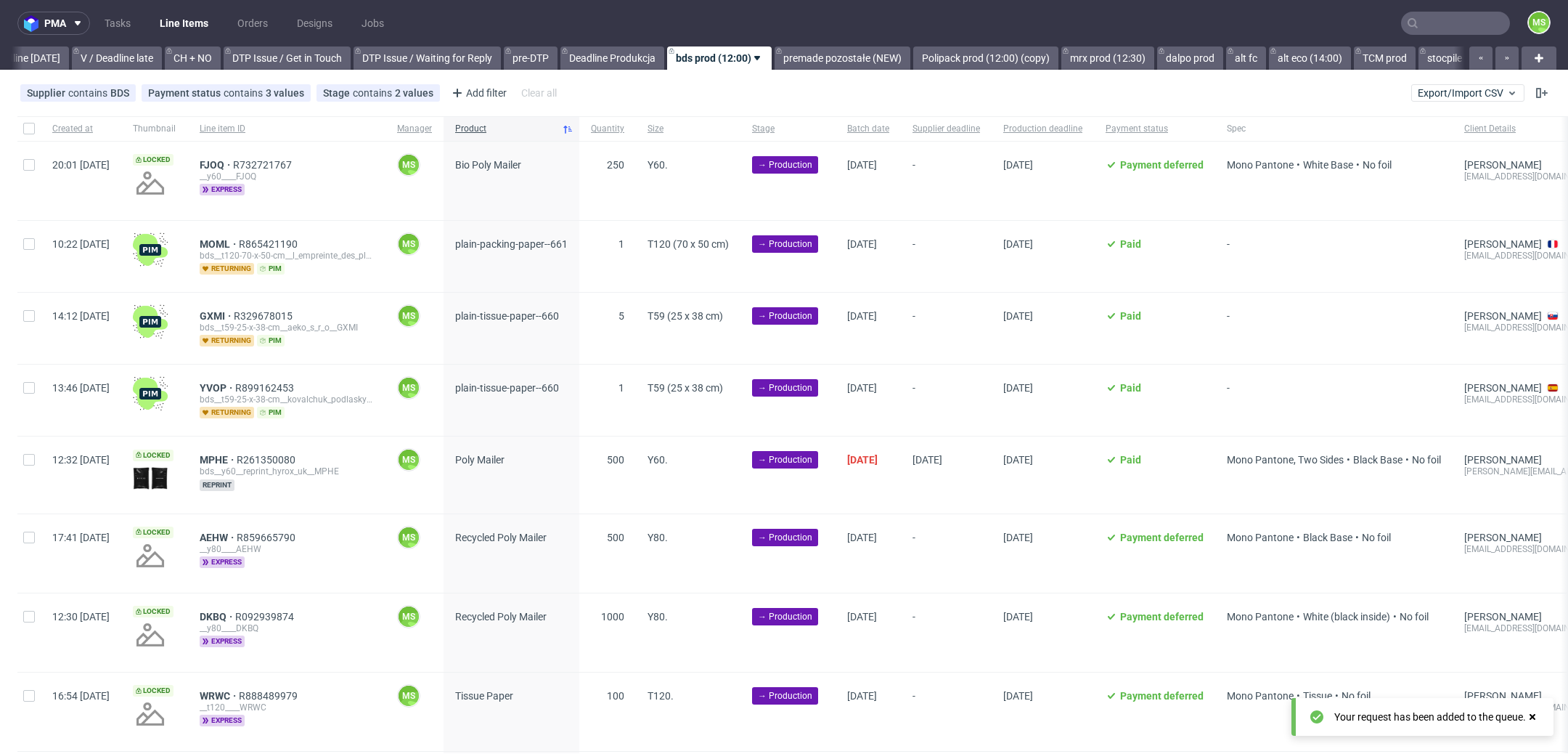
scroll to position [0, 1968]
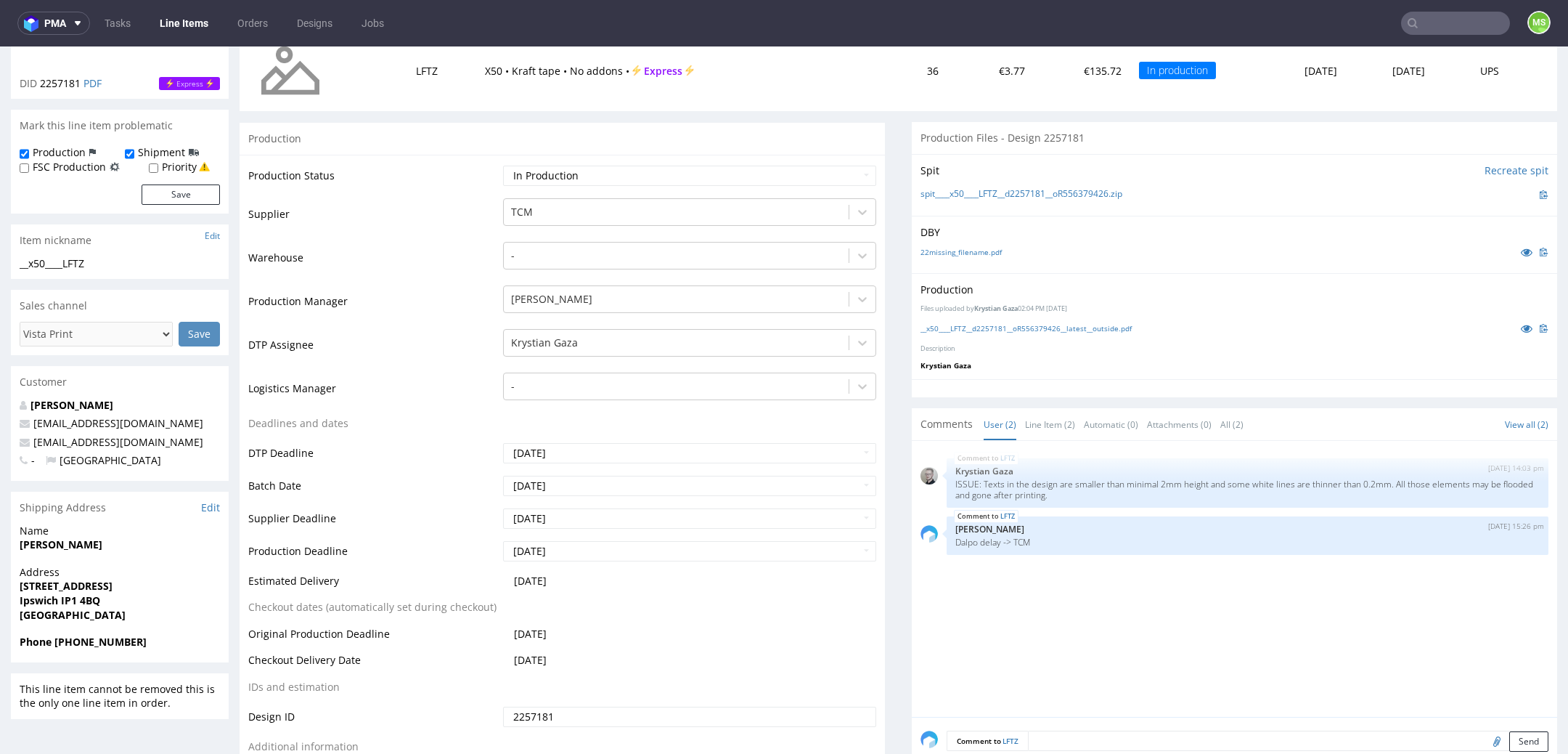
scroll to position [228, 0]
